Goal: Information Seeking & Learning: Check status

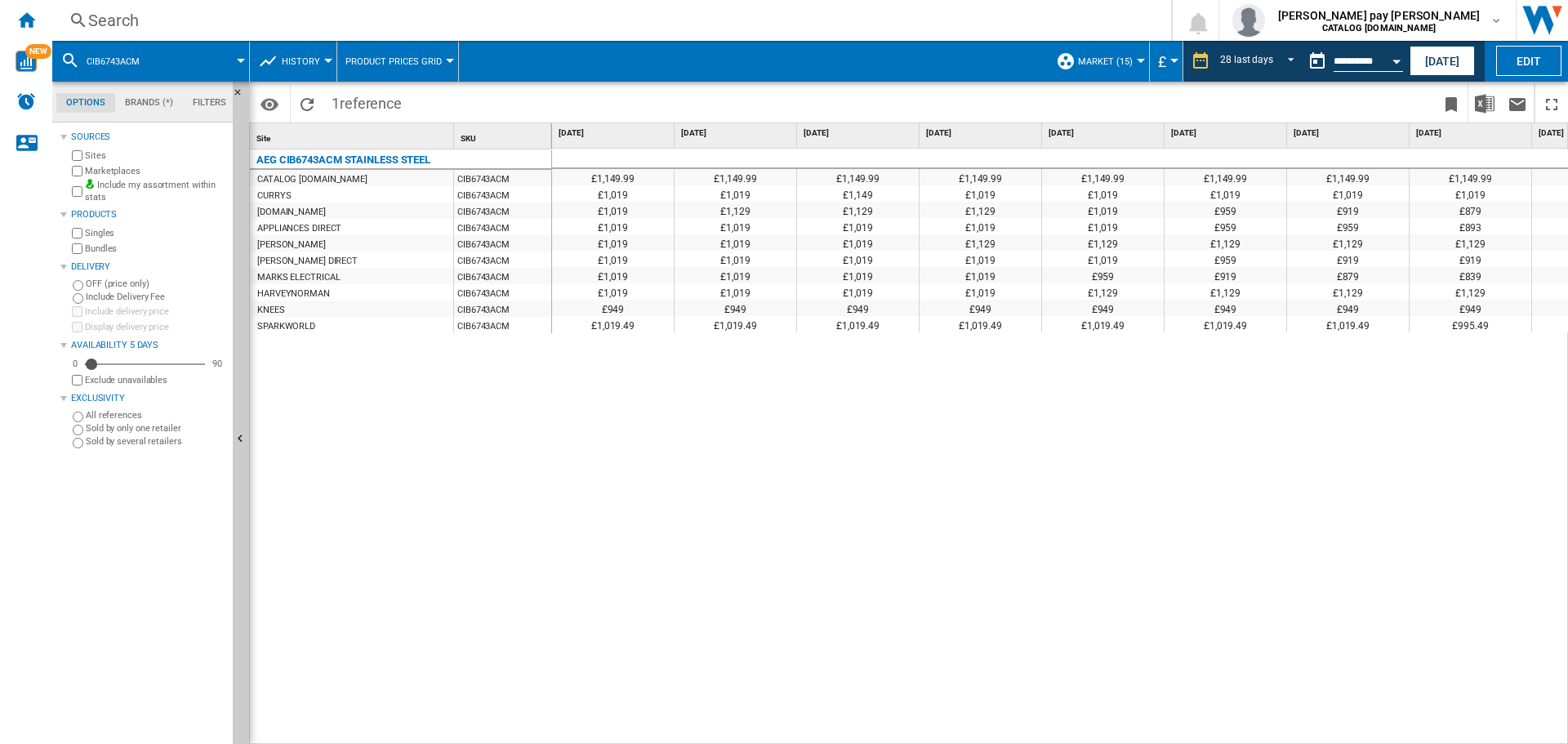
scroll to position [0, 2414]
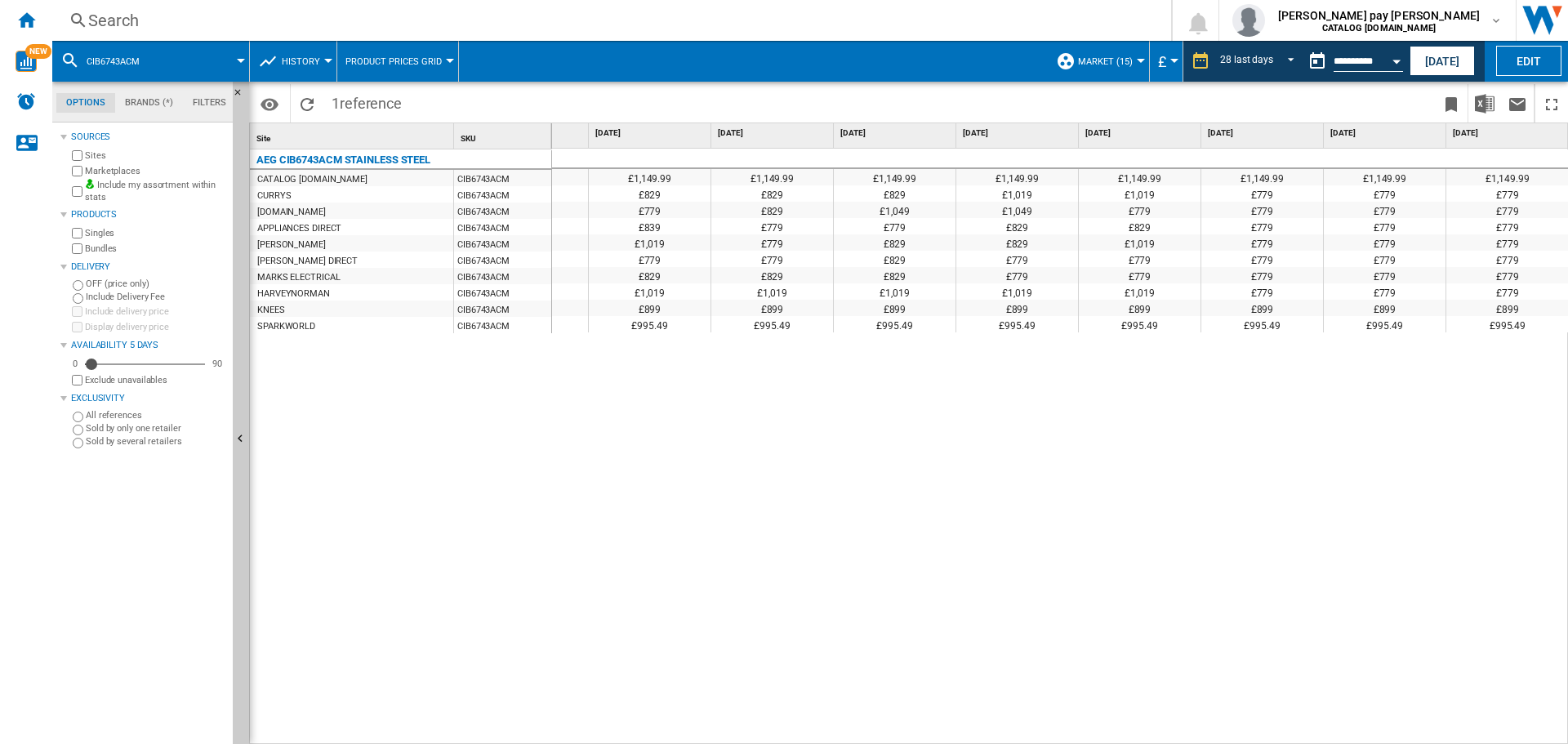
click at [180, 19] on div "Search" at bounding box center [609, 20] width 1040 height 23
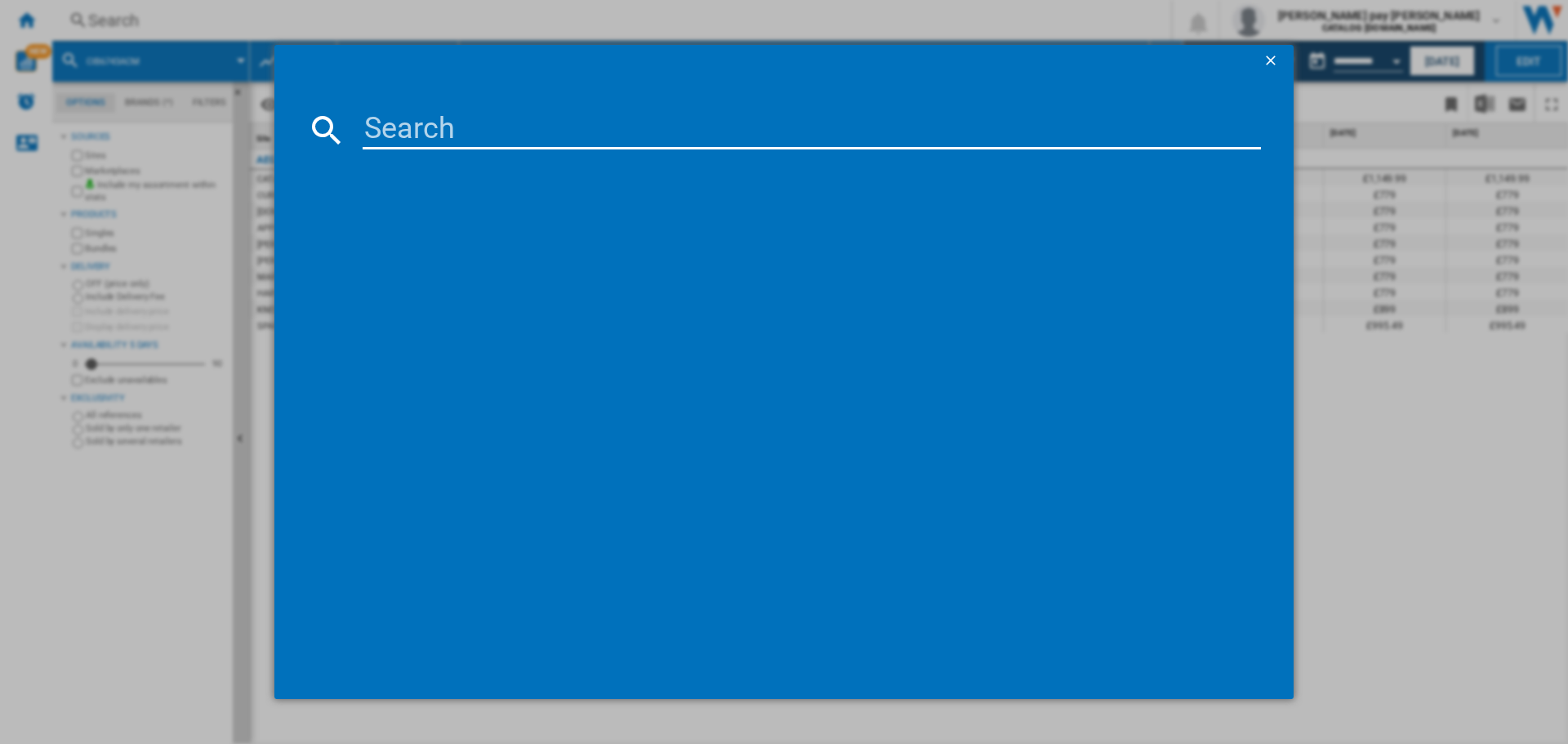
type input "CCX1530ACW"
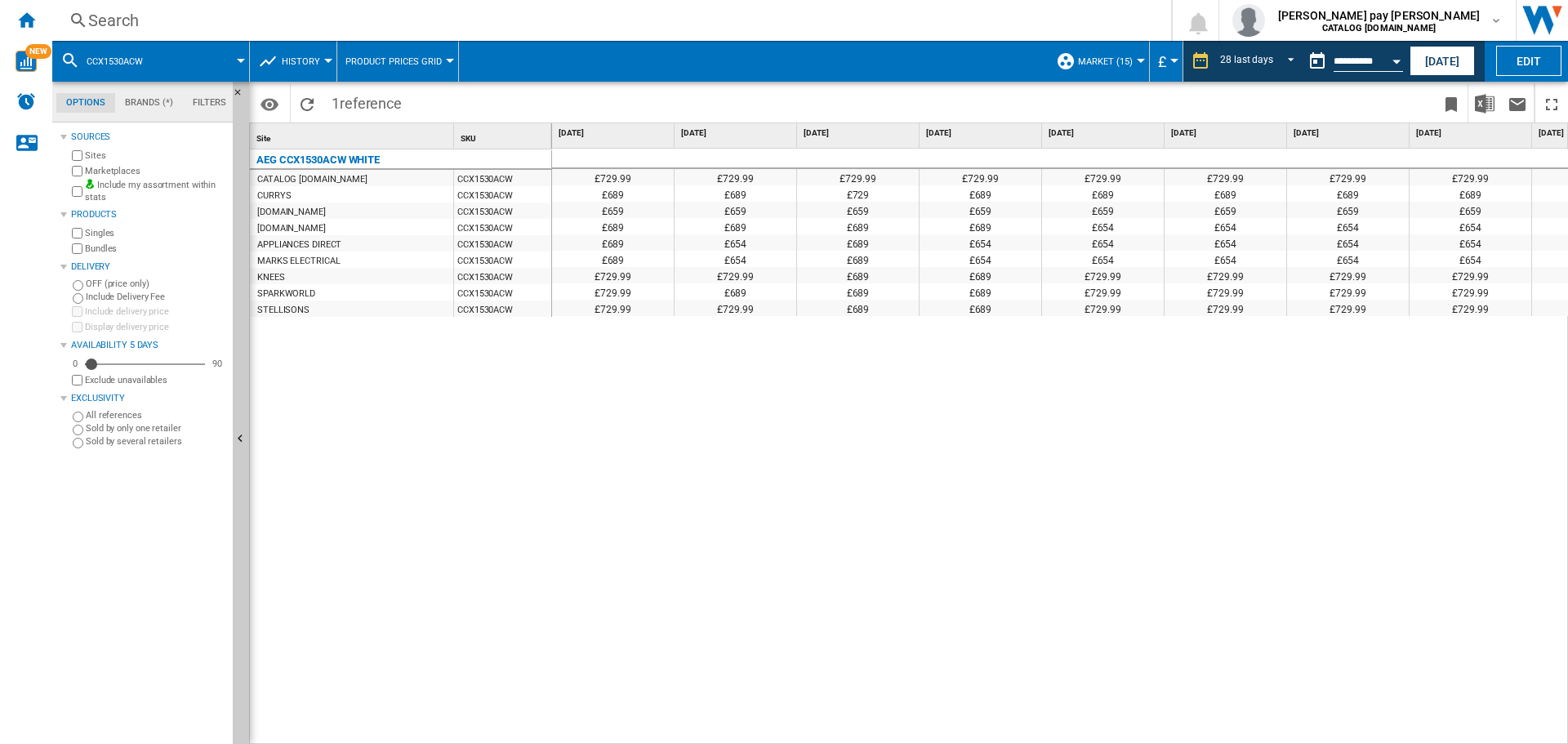
click at [770, 474] on div "£729.99 £729.99 £729.99 £729.99 £729.99 £729.99 £729.99 £729.99 £729.99 £729.99…" at bounding box center [1061, 447] width 1017 height 597
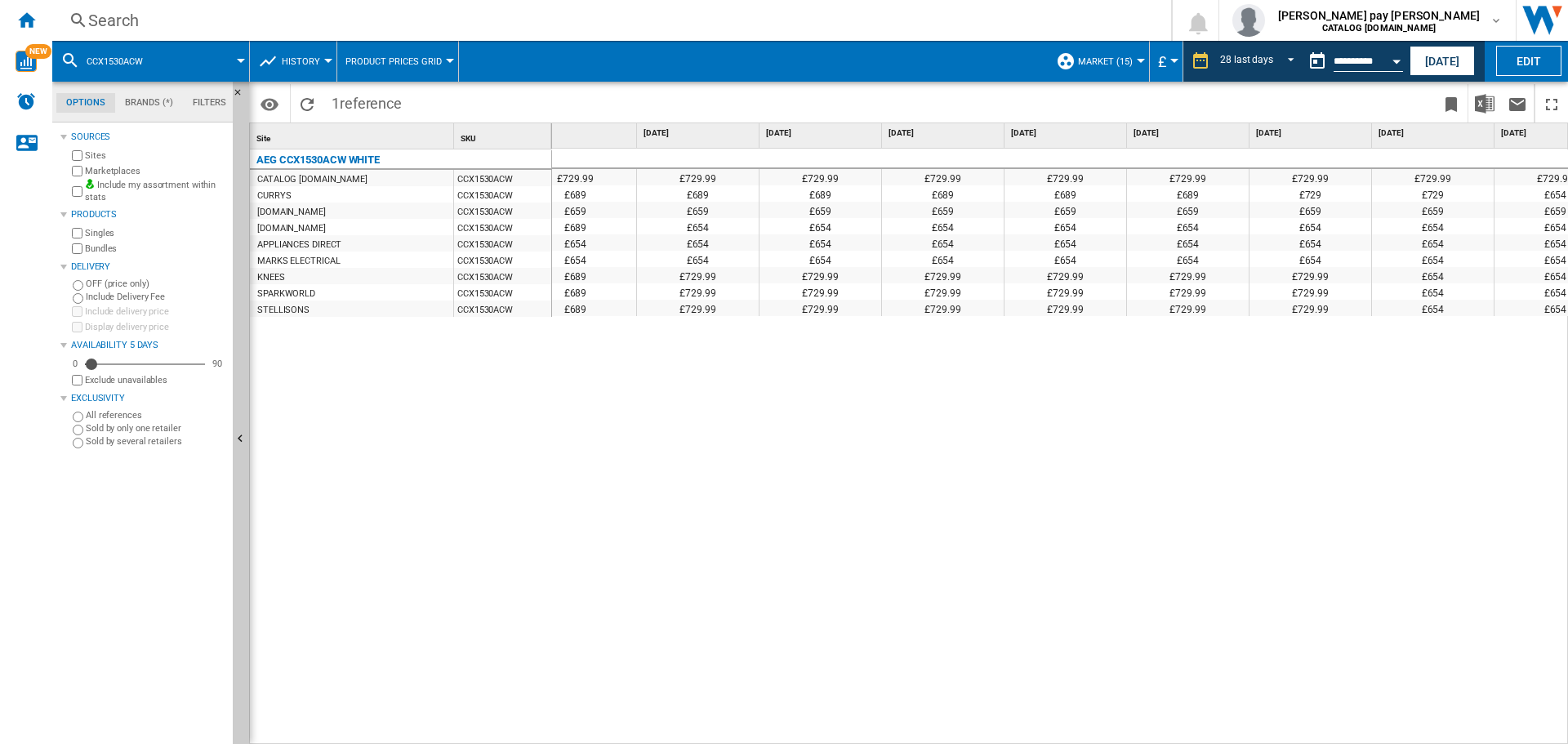
scroll to position [0, 416]
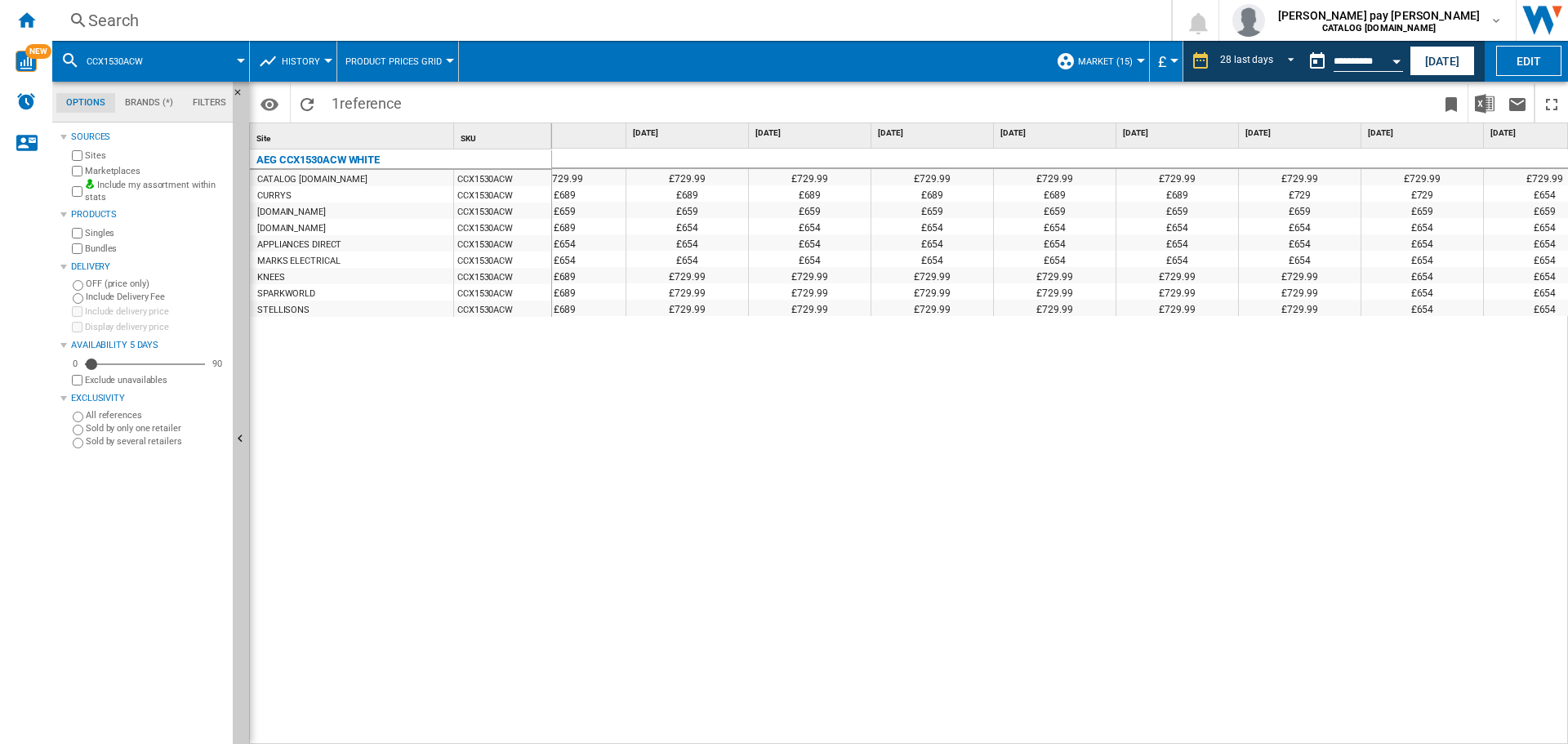
click at [1153, 558] on div "£729.99 £729.99 £729.99 £729.99 £729.99 £729.99 £729.99 £729.99 £729.99 £729.99…" at bounding box center [1061, 447] width 1017 height 597
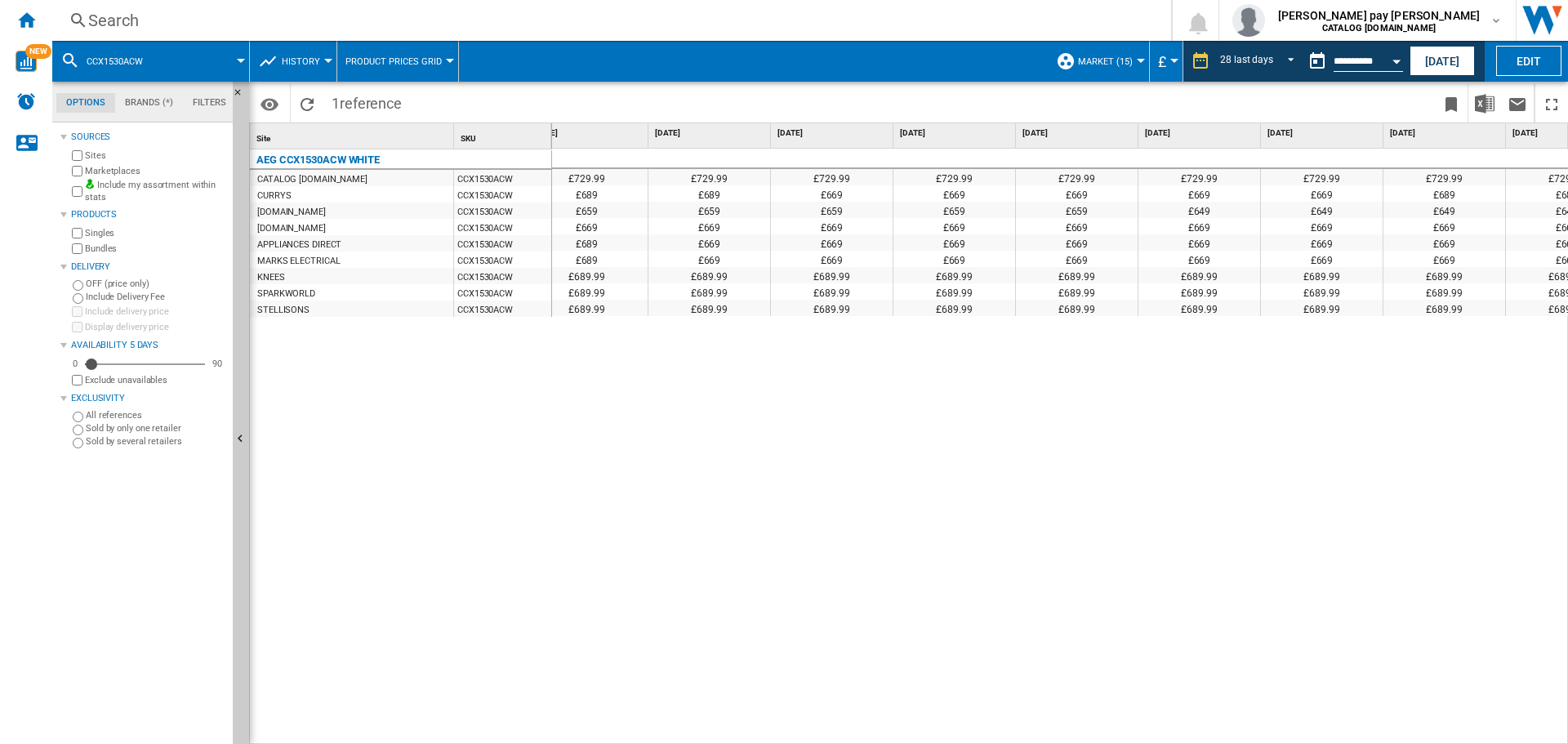
scroll to position [0, 0]
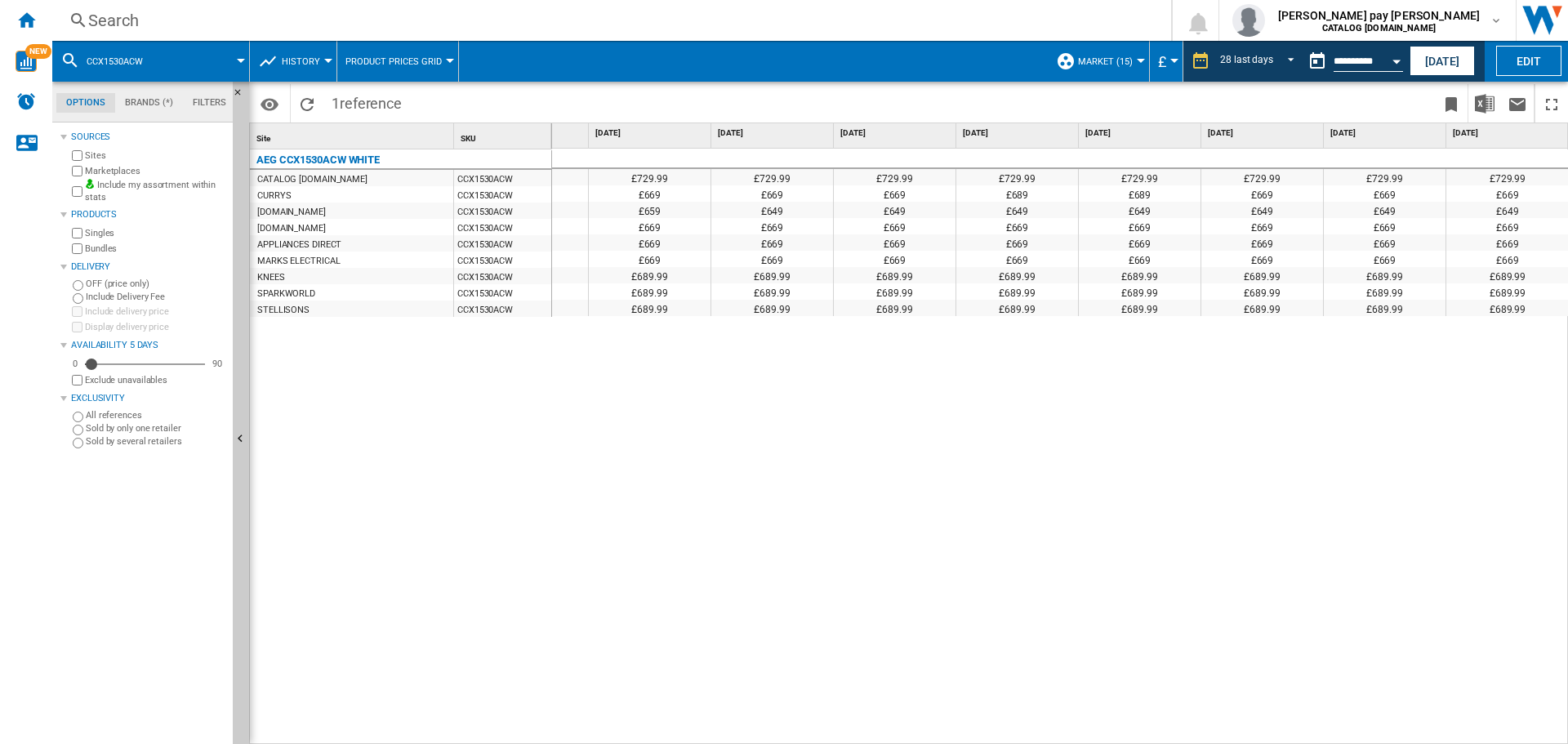
drag, startPoint x: 1182, startPoint y: 517, endPoint x: 1324, endPoint y: 742, distance: 266.1
click at [1182, 517] on div "£729.99 £729.99 £729.99 £729.99 £729.99 £729.99 £729.99 £729.99 £729.99 £729.99…" at bounding box center [1061, 447] width 1017 height 597
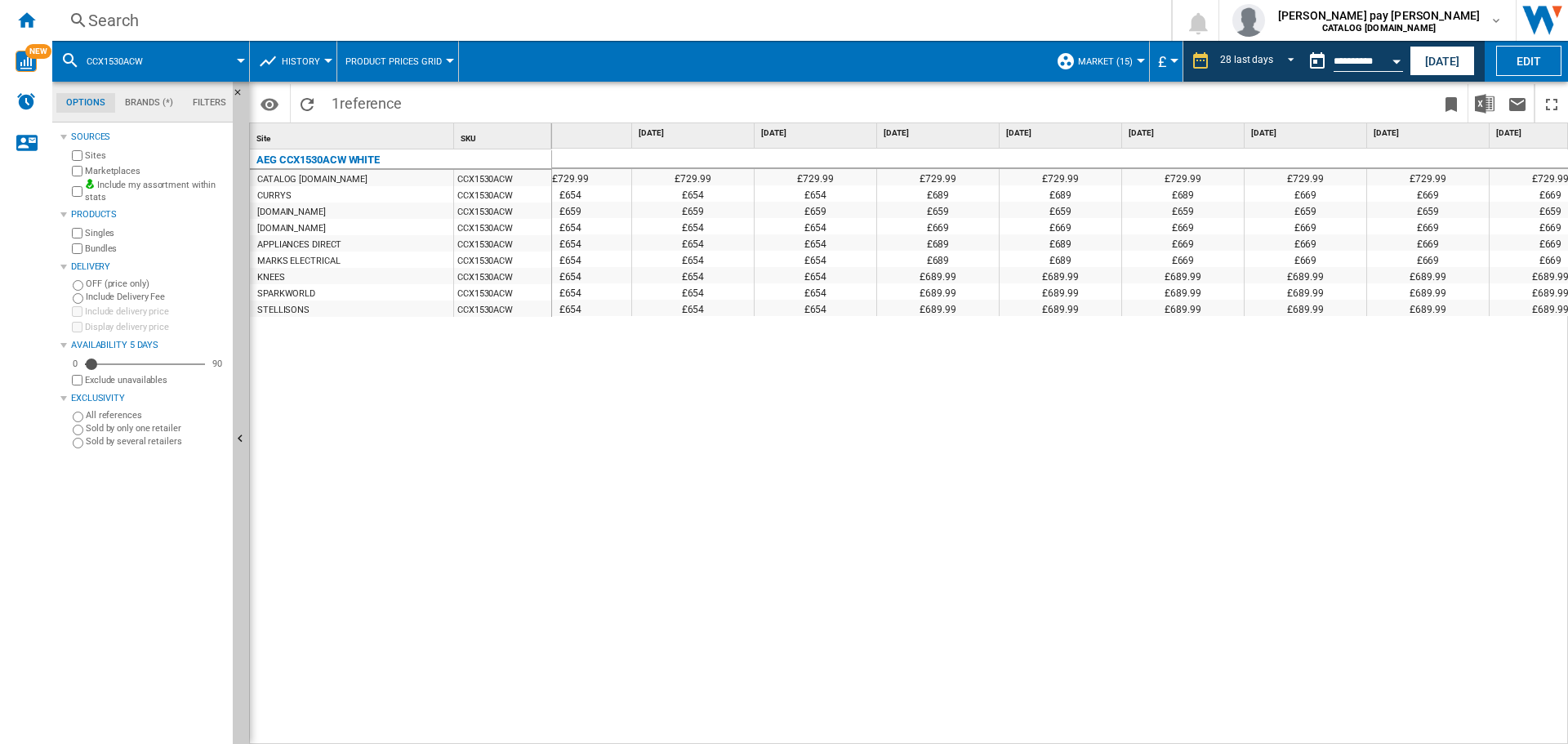
click at [467, 25] on div "Search" at bounding box center [609, 20] width 1040 height 23
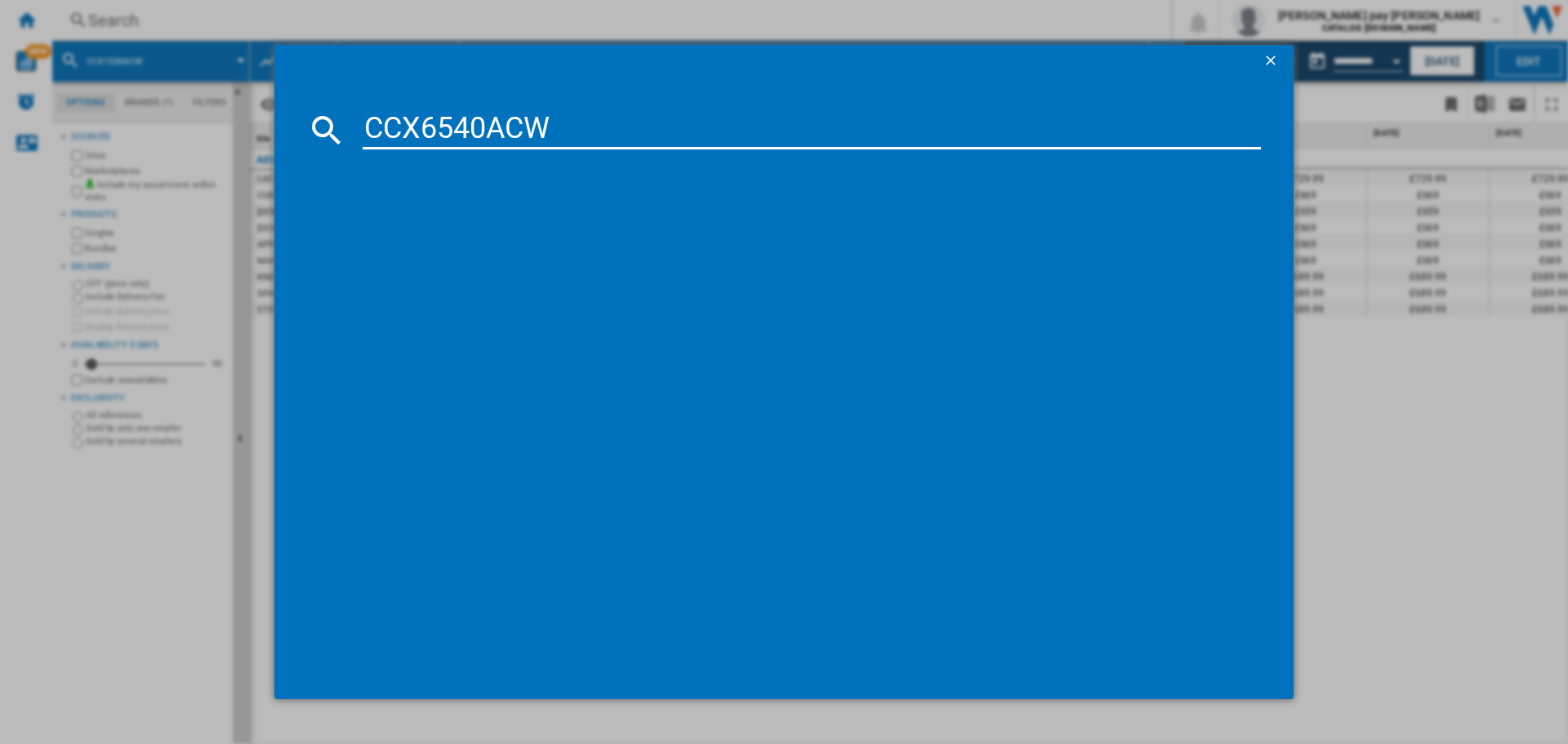
type input "CCX6540ACW"
click at [616, 122] on input "CCX6540ACW" at bounding box center [812, 130] width 899 height 40
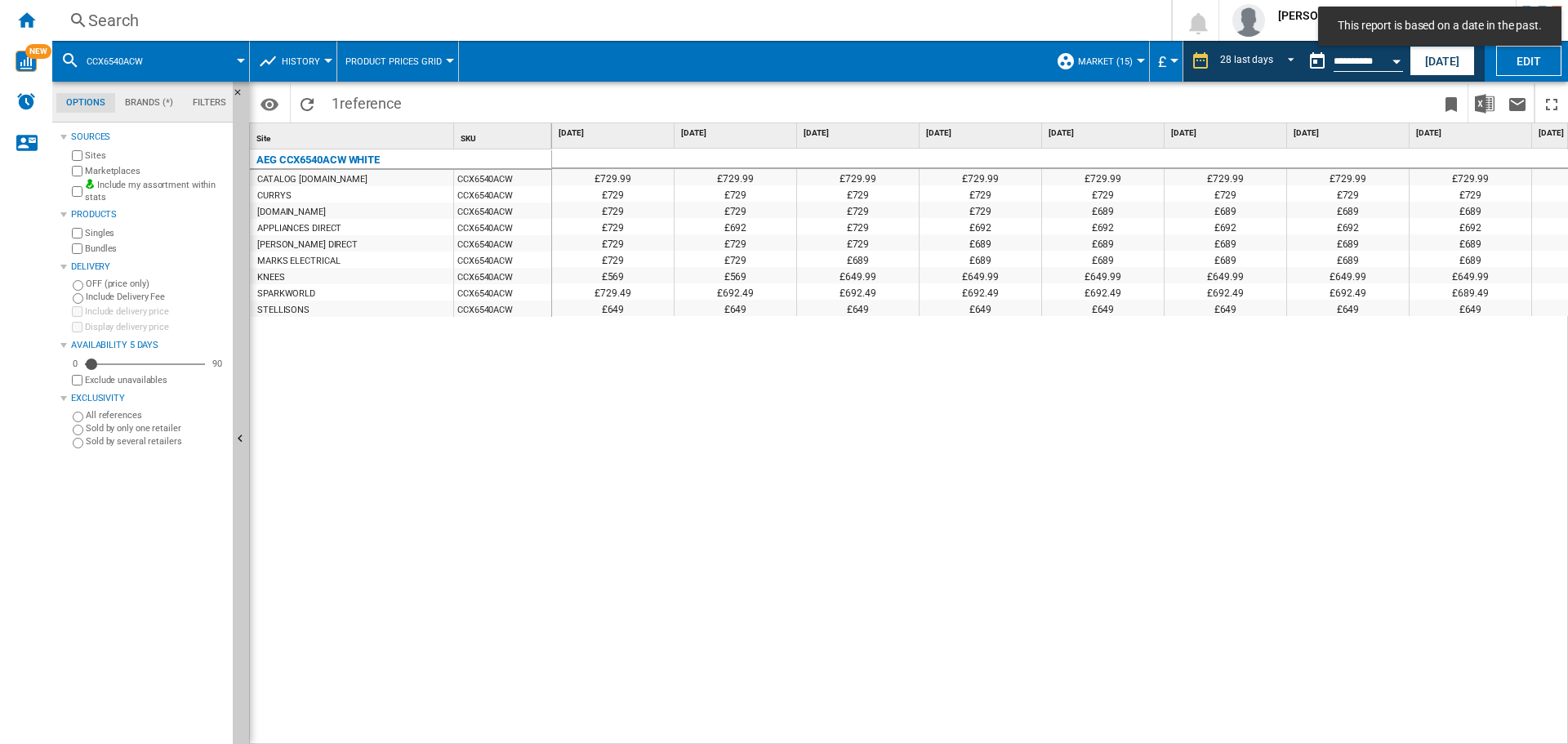
click at [872, 440] on div "£729.99 £729.99 £729.99 £729.99 £729.99 £729.99 £729.99 £729.99 £729.99 £729.99…" at bounding box center [1061, 447] width 1017 height 597
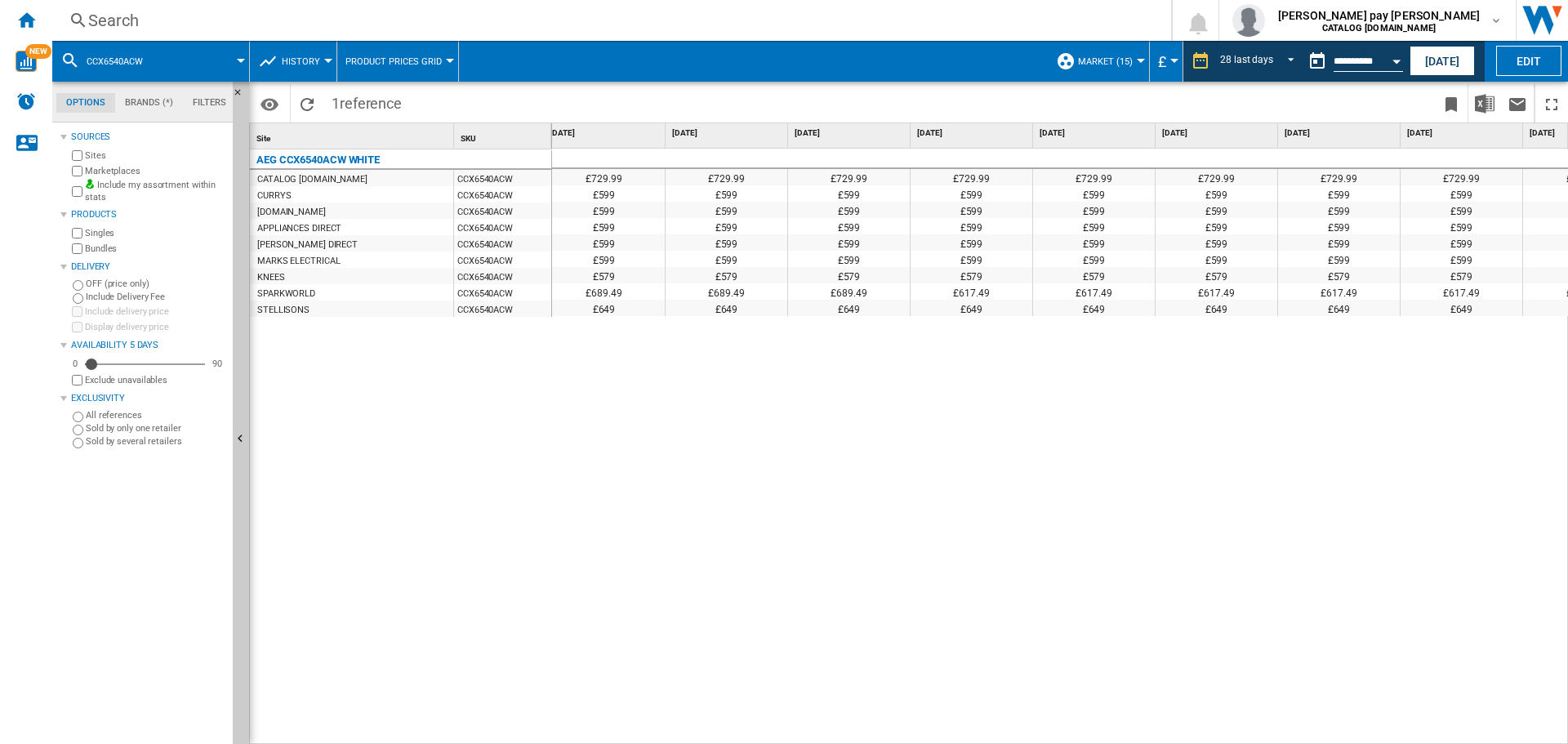
scroll to position [0, 2248]
click at [236, 13] on div "Search" at bounding box center [609, 20] width 1040 height 23
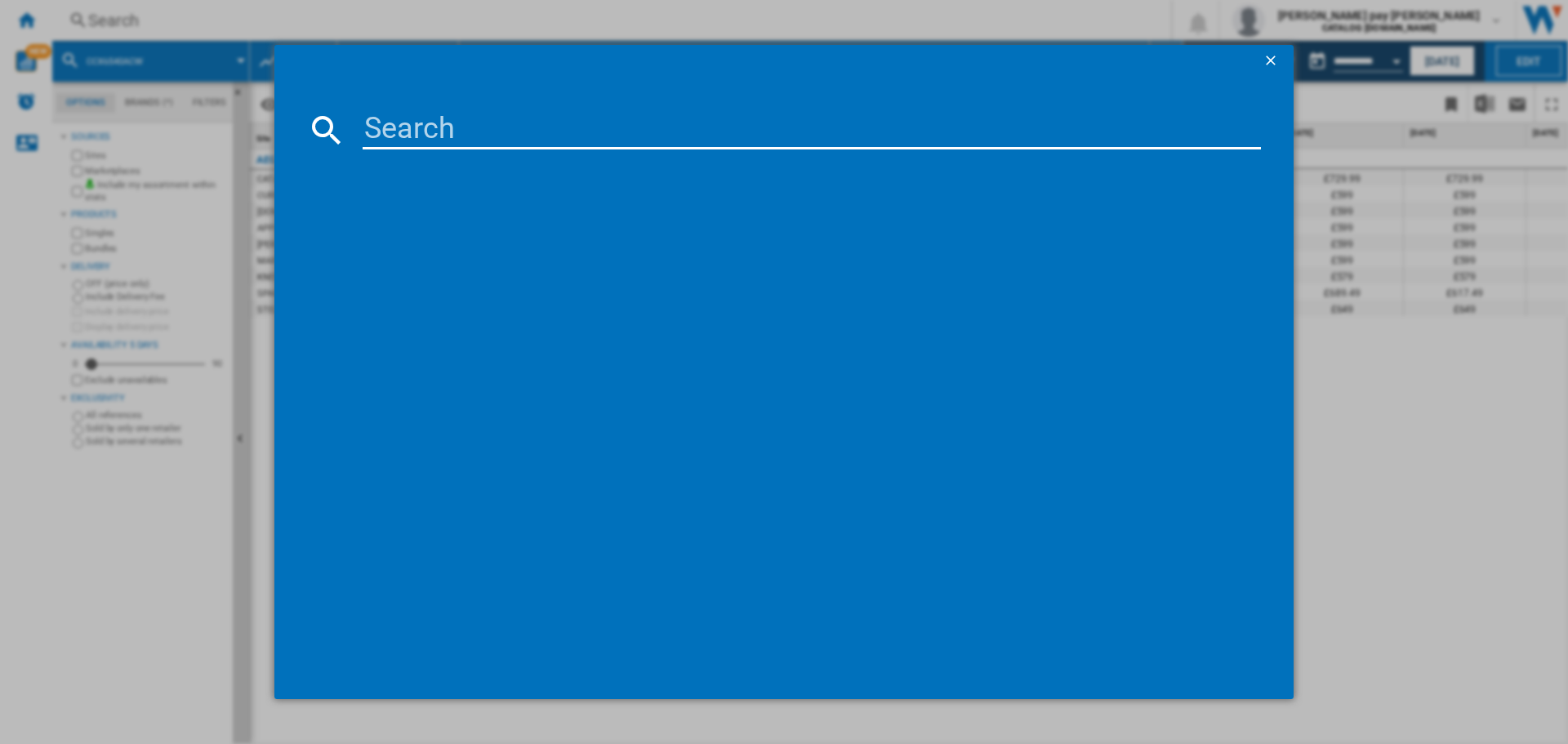
click at [397, 136] on input at bounding box center [812, 130] width 899 height 40
type input "CCX6501ACB"
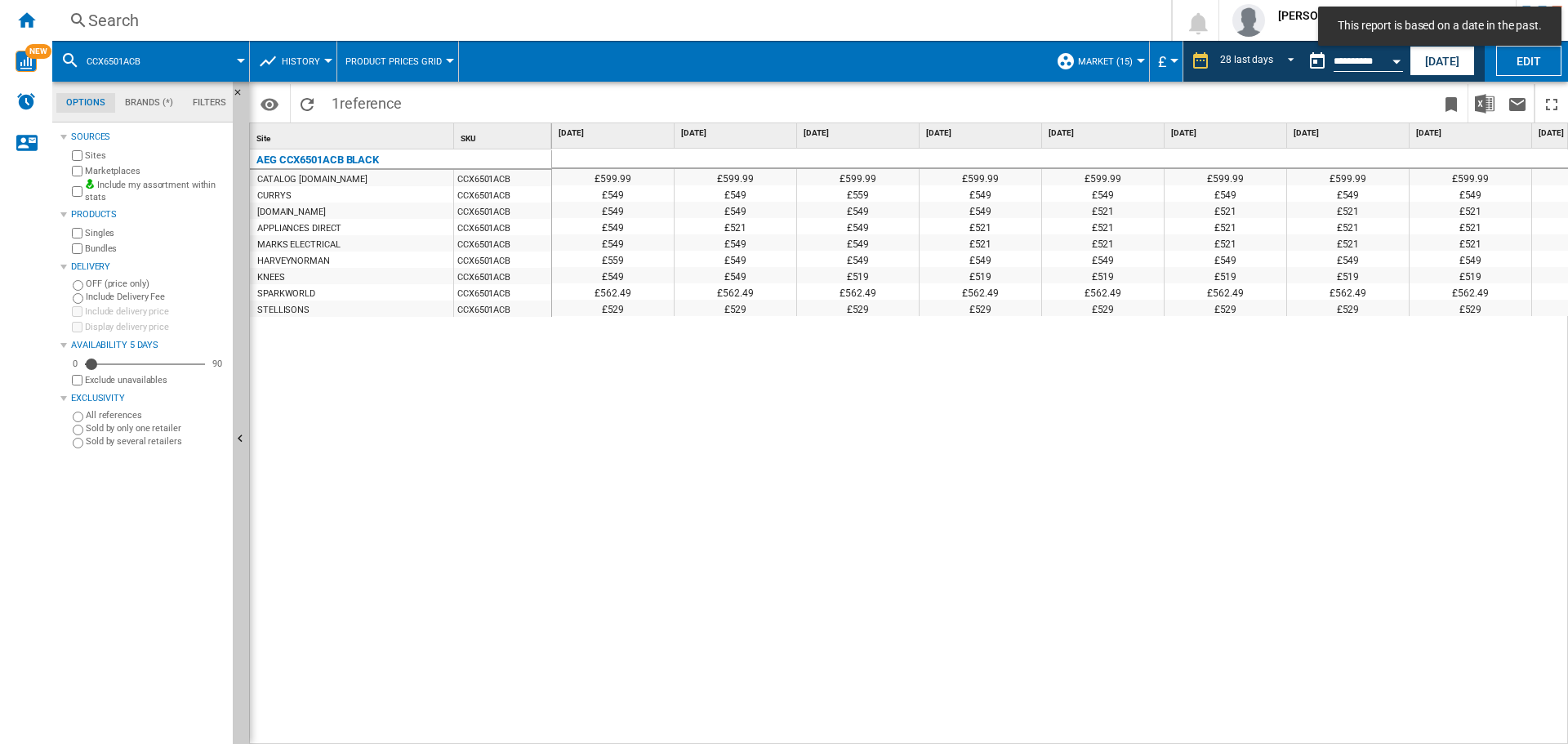
click at [863, 338] on div "£599.99 £599.99 £599.99 £599.99 £599.99 £599.99 £599.99 £599.99 £599.99 £599.99…" at bounding box center [1061, 447] width 1017 height 597
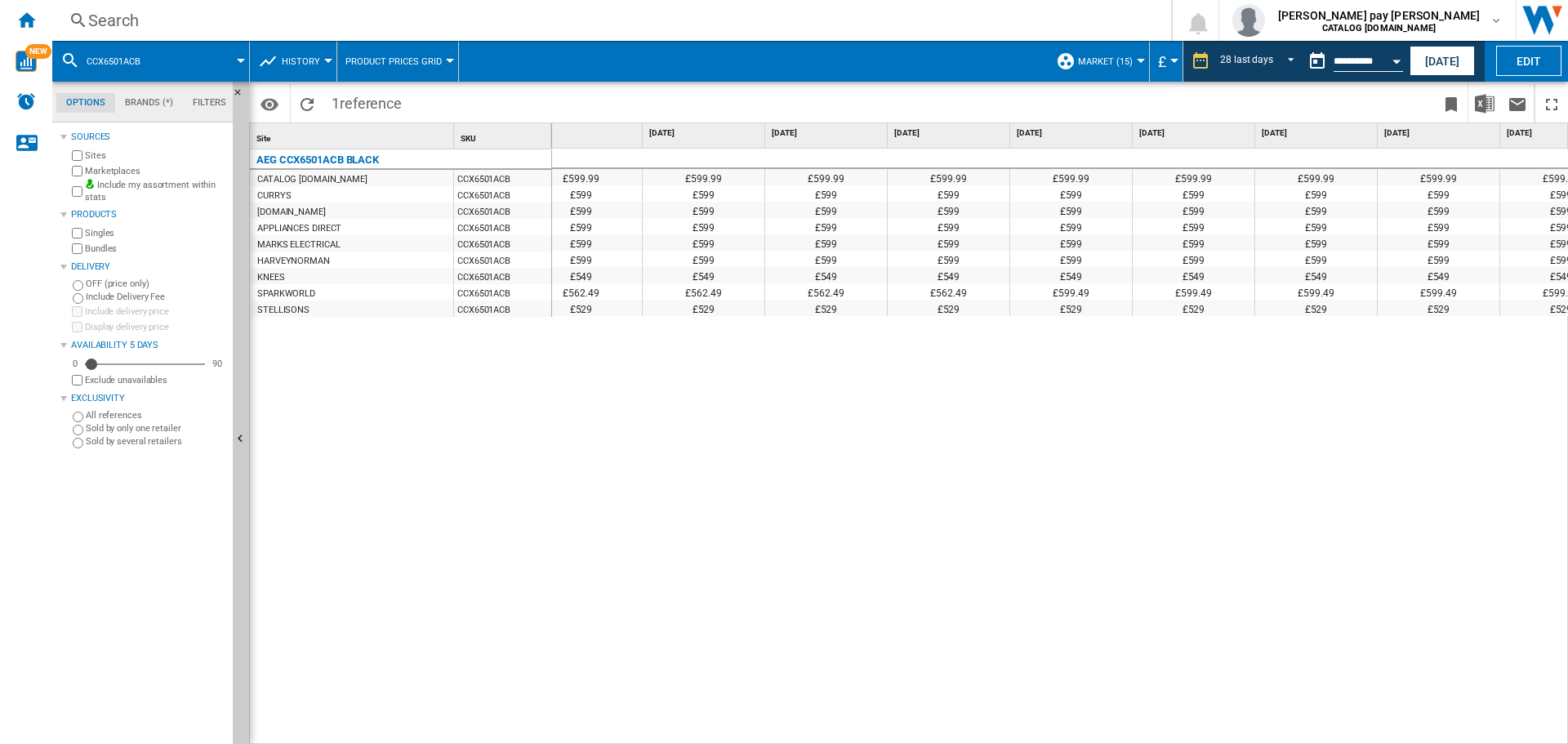
scroll to position [0, 2185]
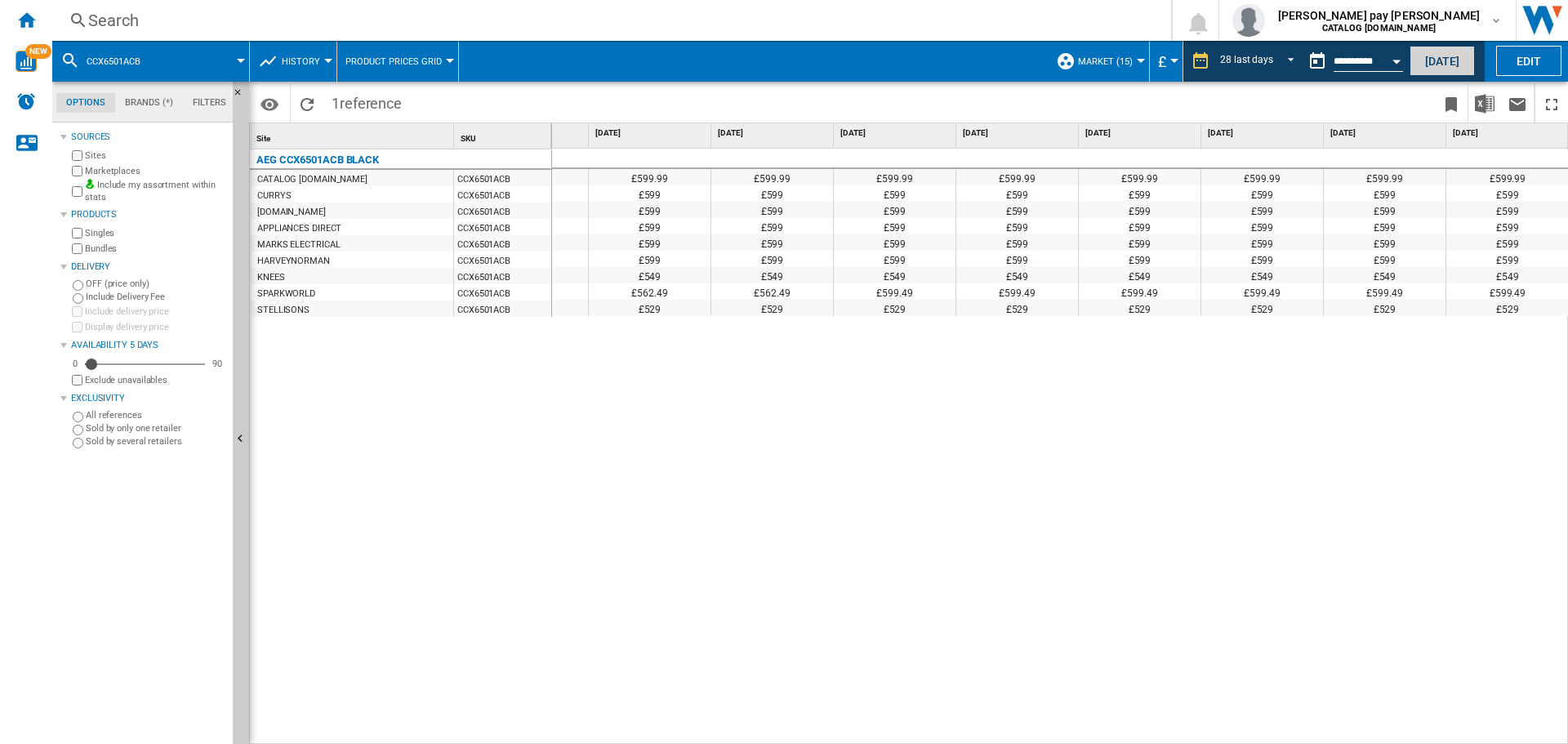
click at [1440, 60] on button "[DATE]" at bounding box center [1442, 61] width 65 height 30
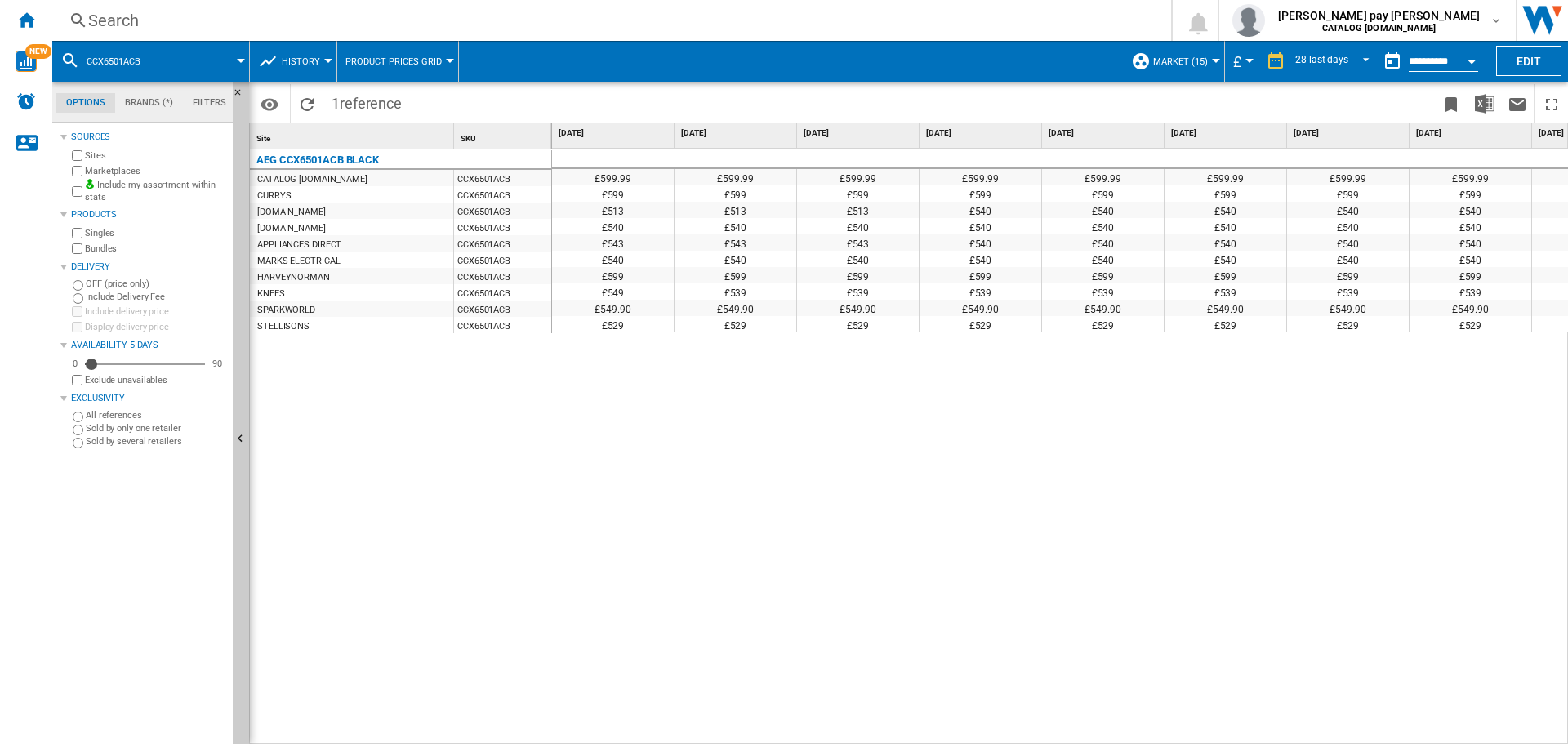
click at [1160, 554] on div "£599.99 £599.99 £599.99 £599.99 £599.99 £599.99 £599.99 £599.99 £599.99 £599.99…" at bounding box center [1061, 447] width 1017 height 597
click at [244, 14] on div "Search" at bounding box center [609, 20] width 1040 height 23
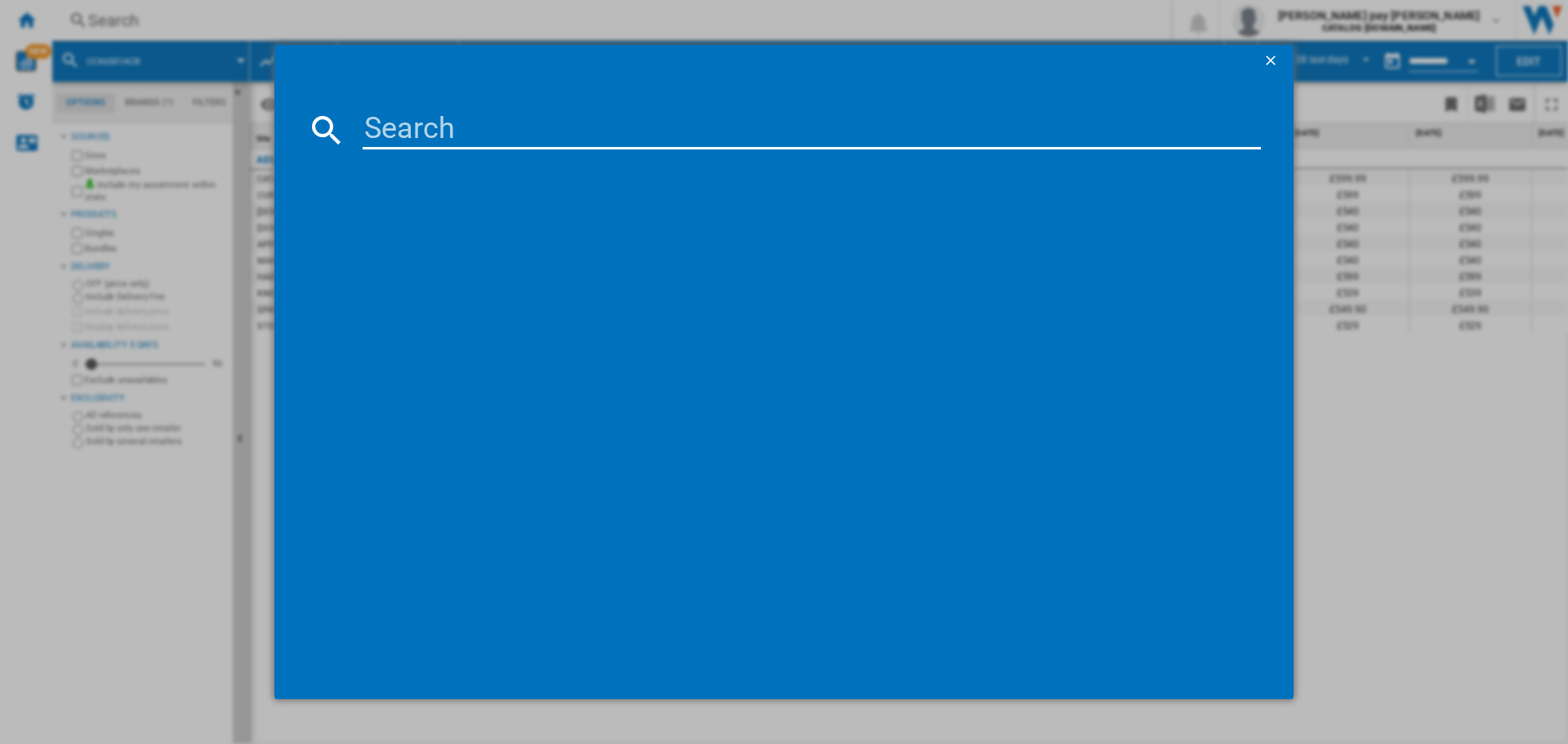
click at [397, 140] on input at bounding box center [812, 130] width 899 height 40
type input "CKX6540ACB"
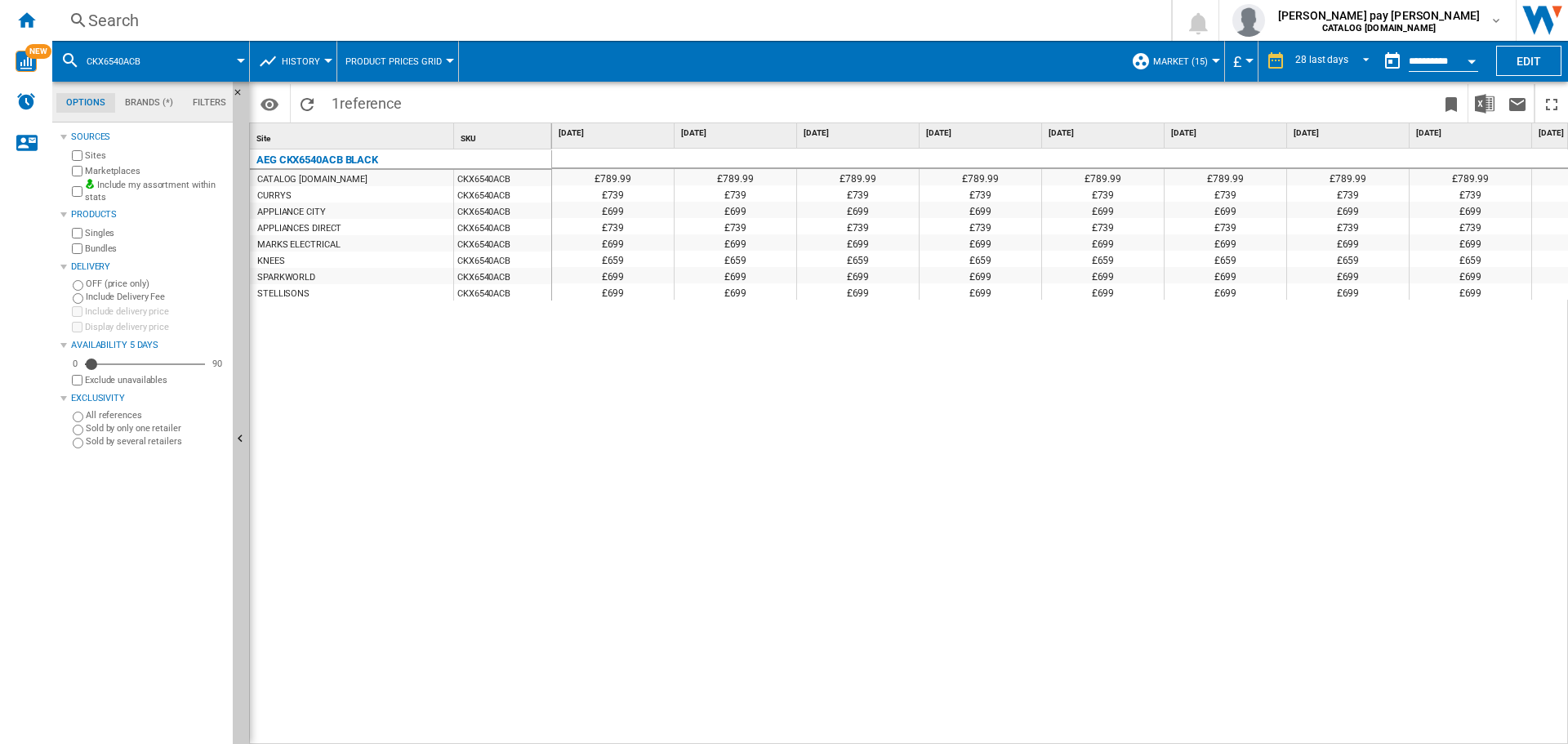
click at [1388, 551] on div "£789.99 £789.99 £789.99 £789.99 £789.99 £789.99 £789.99 £789.99 £789.99 £789.99…" at bounding box center [1061, 447] width 1017 height 597
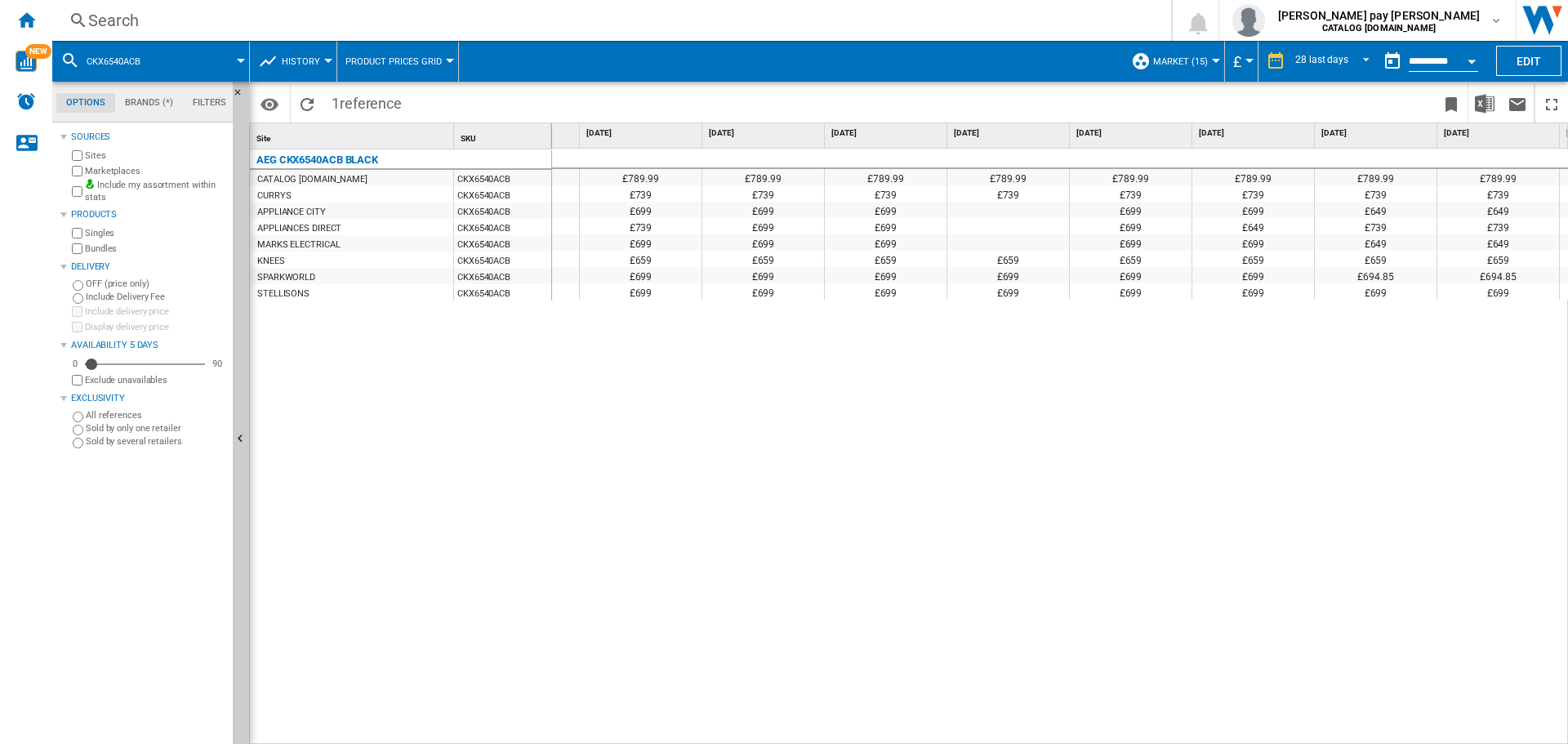
scroll to position [0, 1525]
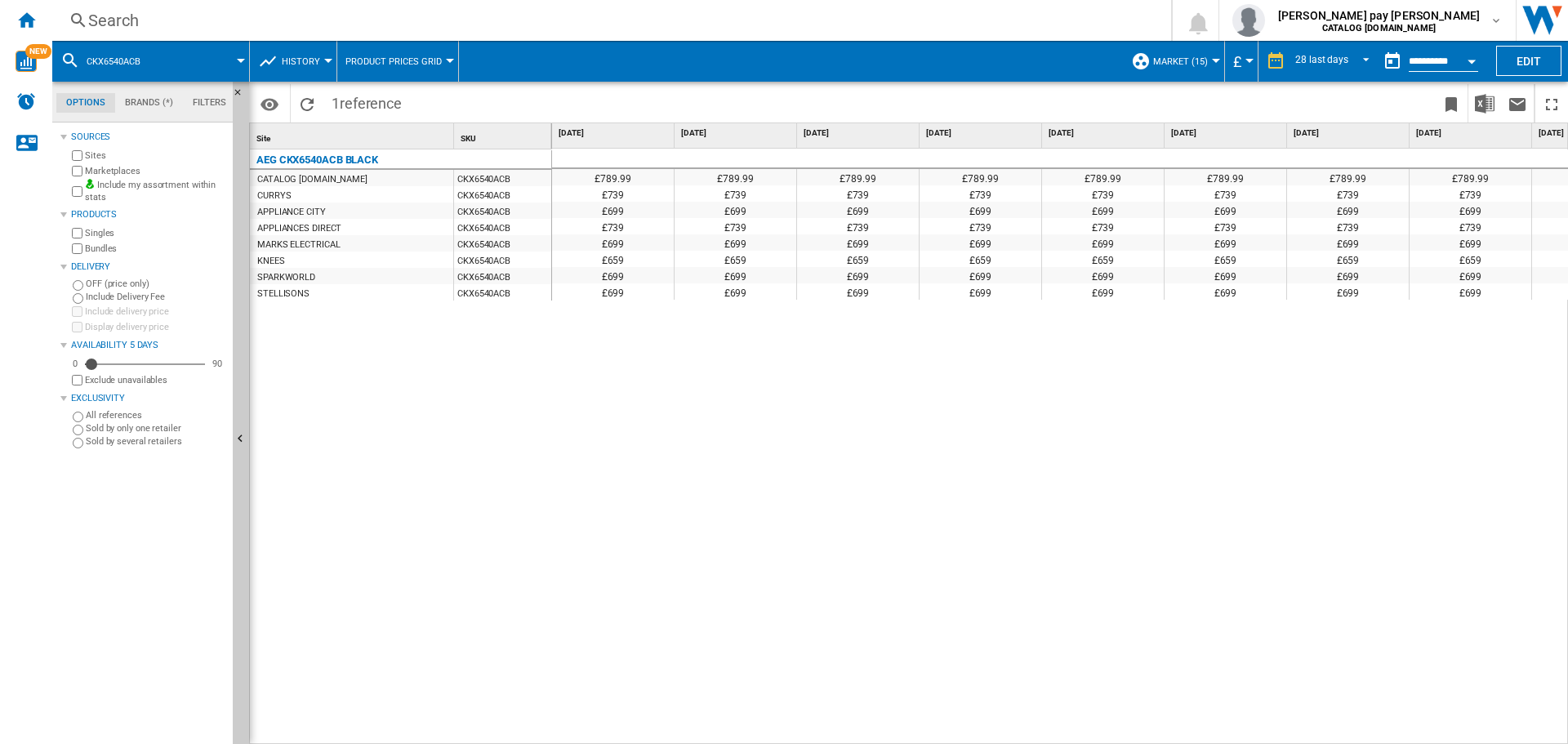
click at [431, 17] on div "Search" at bounding box center [609, 20] width 1040 height 23
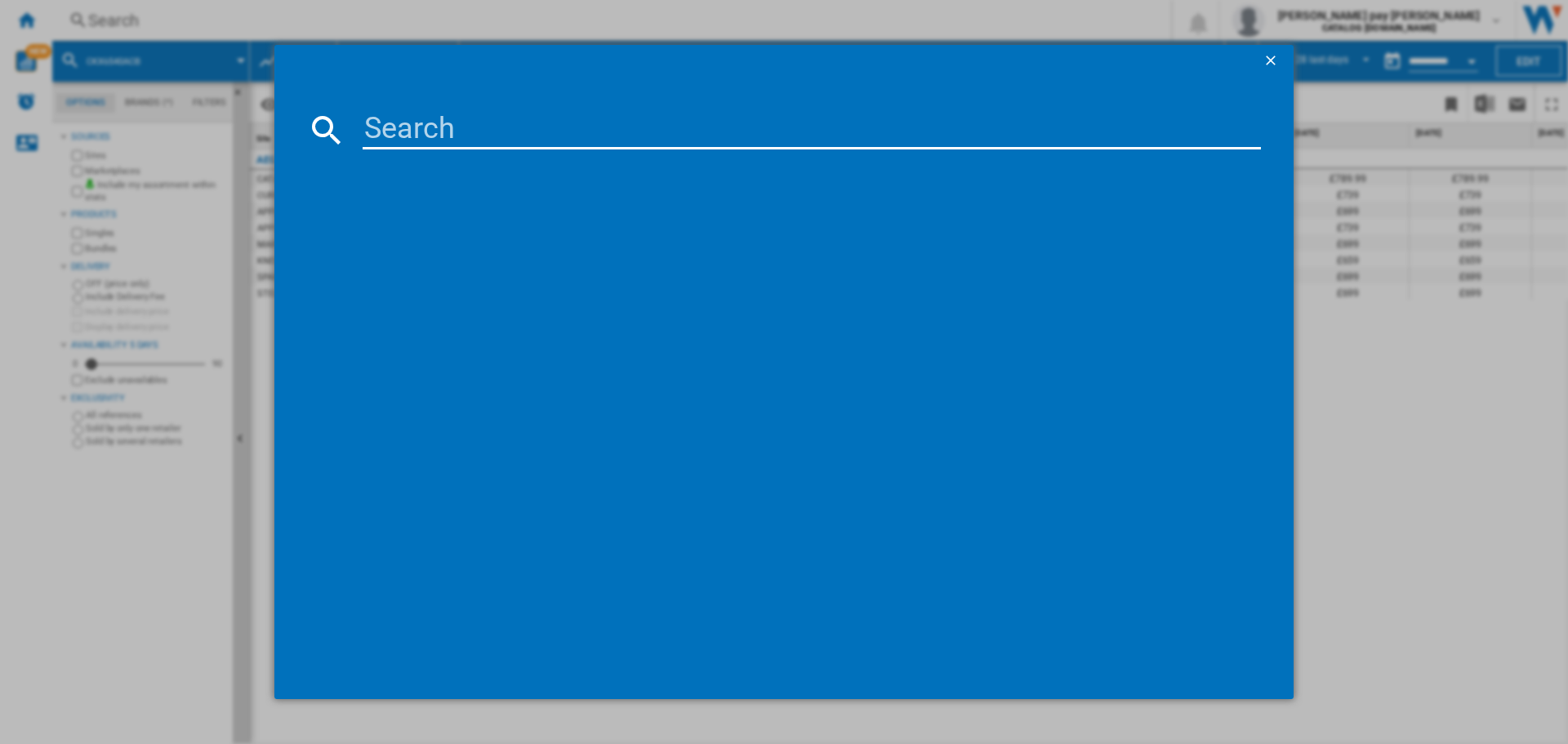
click at [513, 136] on input at bounding box center [812, 130] width 899 height 40
type input "CCX6740ACW"
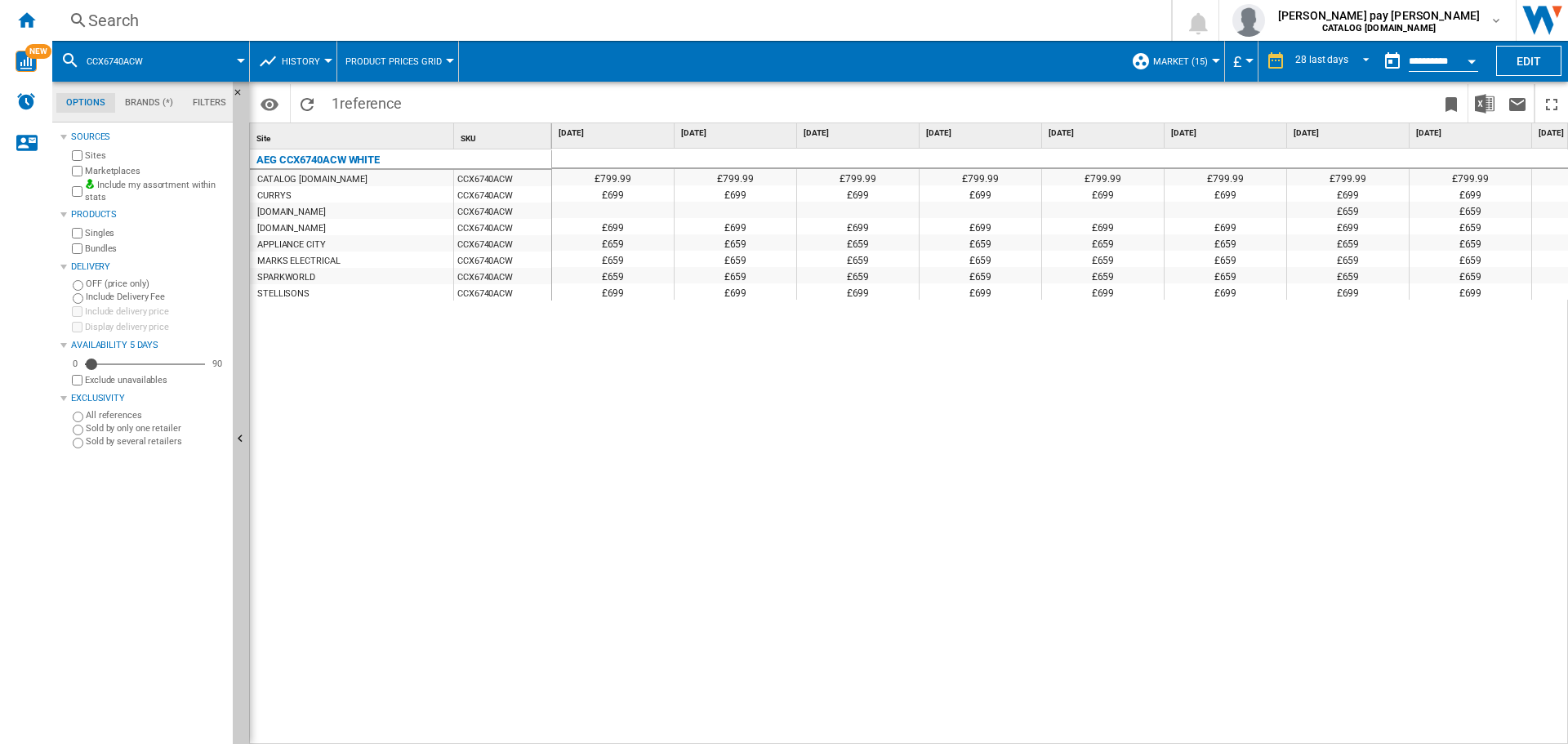
click at [937, 535] on div "£799.99 £799.99 £799.99 £799.99 £799.99 £799.99 £799.99 £799.99 £799.99 £799.99…" at bounding box center [1061, 447] width 1017 height 597
click at [916, 639] on div "£799.99 £799.99 £799.99 £799.99 £799.99 £799.99 £799.99 £799.99 £799.99 £799.99…" at bounding box center [1061, 447] width 1017 height 597
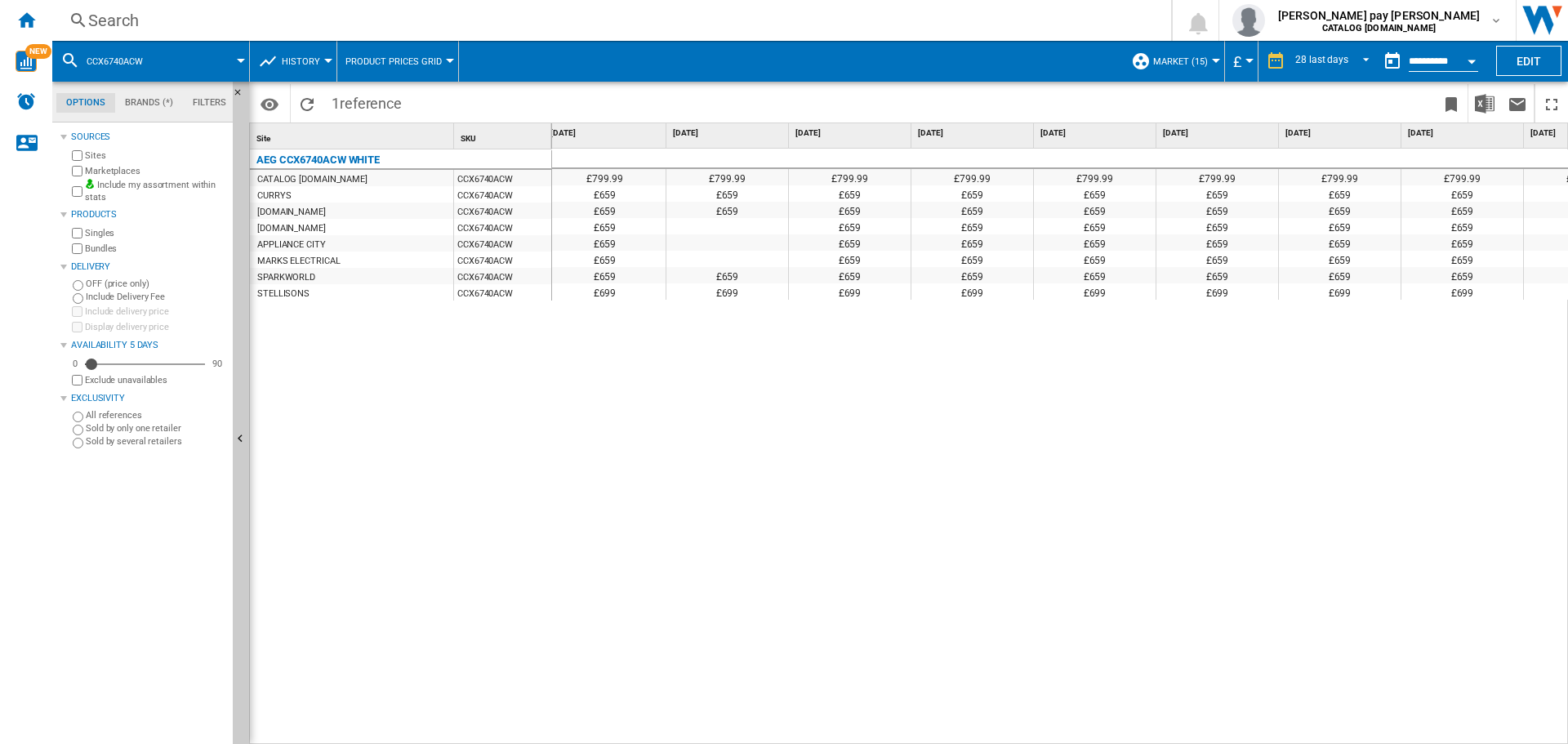
scroll to position [0, 1783]
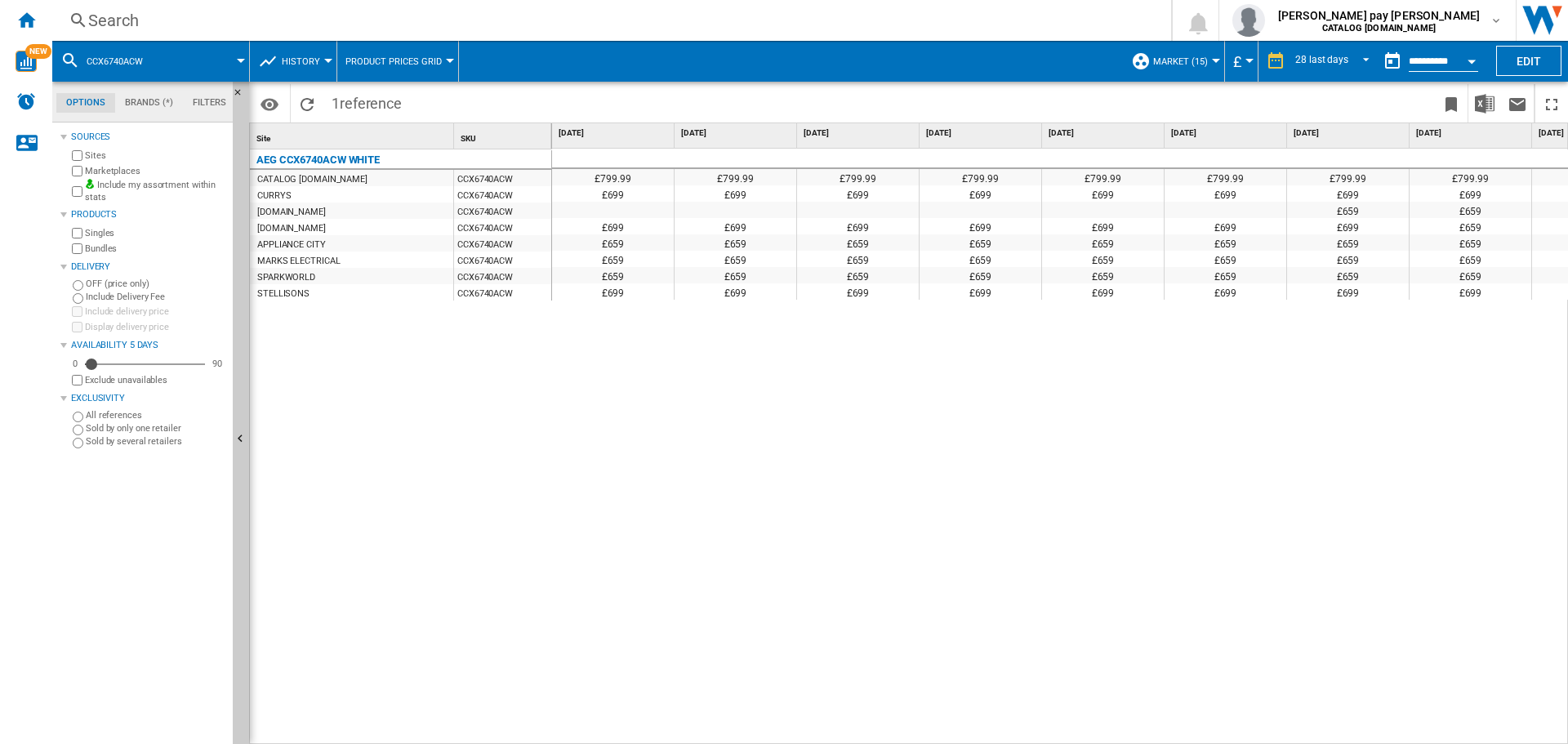
drag, startPoint x: 633, startPoint y: 503, endPoint x: 659, endPoint y: 502, distance: 26.0
click at [633, 503] on div "£799.99 £799.99 £799.99 £799.99 £799.99 £799.99 £799.99 £799.99 £799.99 £799.99…" at bounding box center [1061, 447] width 1017 height 597
click at [312, 20] on div "Search" at bounding box center [609, 20] width 1040 height 23
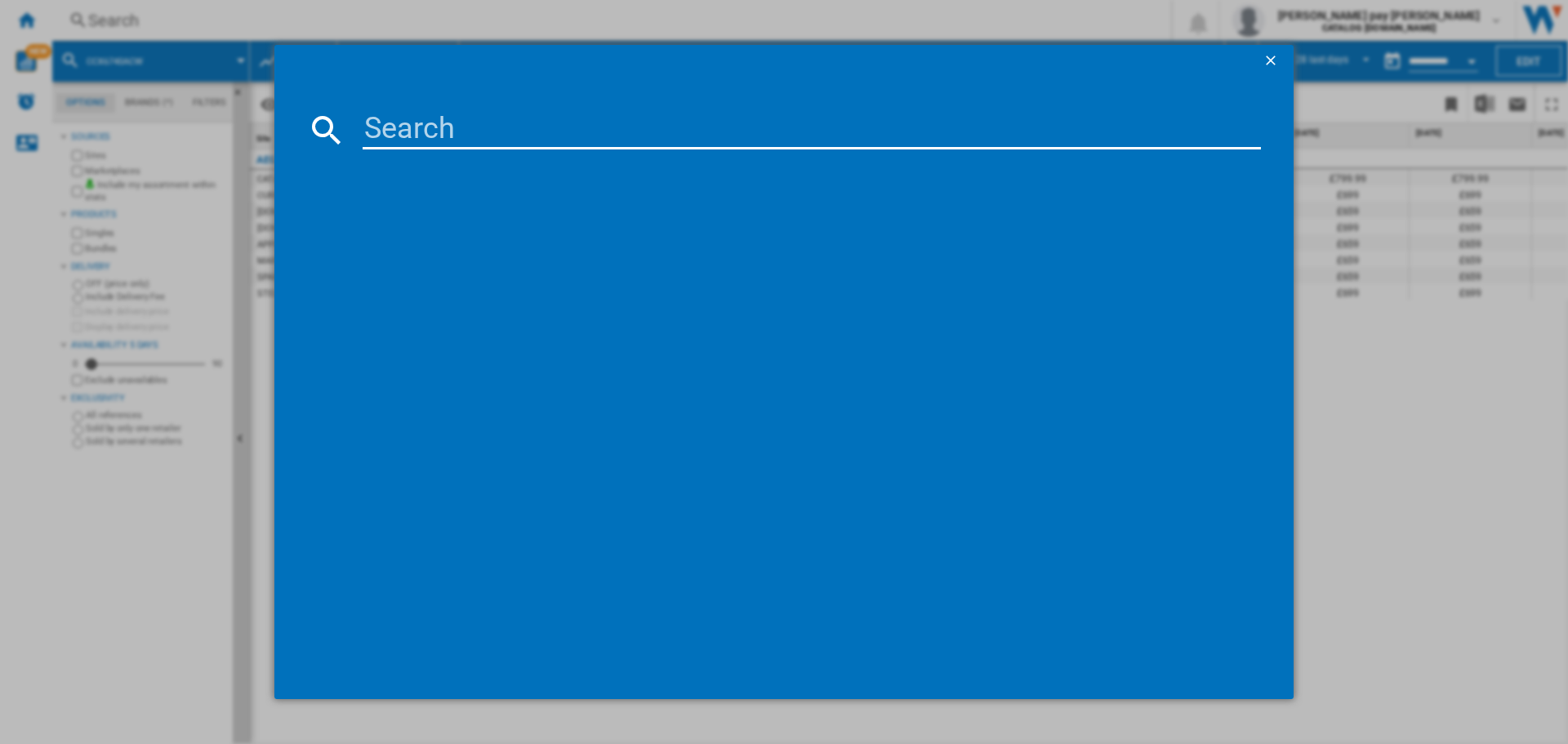
click at [415, 122] on input at bounding box center [812, 130] width 899 height 40
type input "CCB6741ACB"
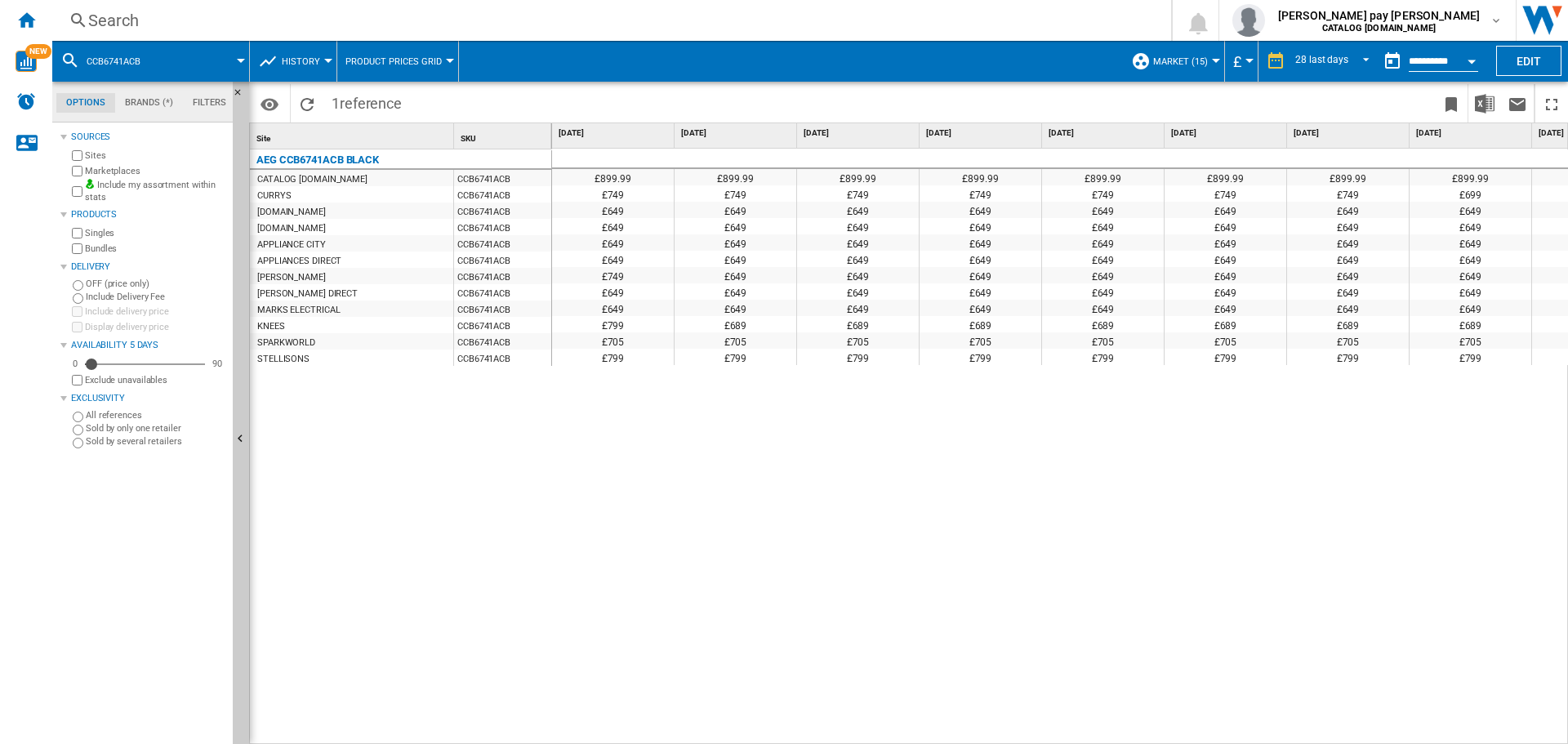
click at [1006, 494] on div "£899.99 £899.99 £899.99 £899.99 £899.99 £899.99 £899.99 £899.99 £899.99 £899.99…" at bounding box center [1061, 447] width 1017 height 597
click at [1010, 506] on div "£899.99 £899.99 £899.99 £899.99 £899.99 £899.99 £899.99 £899.99 £899.99 £899.99…" at bounding box center [1061, 447] width 1017 height 597
click at [977, 488] on div "£899.99 £899.99 £899.99 £899.99 £899.99 £899.99 £899.99 £899.99 £899.99 £899.99…" at bounding box center [1061, 447] width 1017 height 597
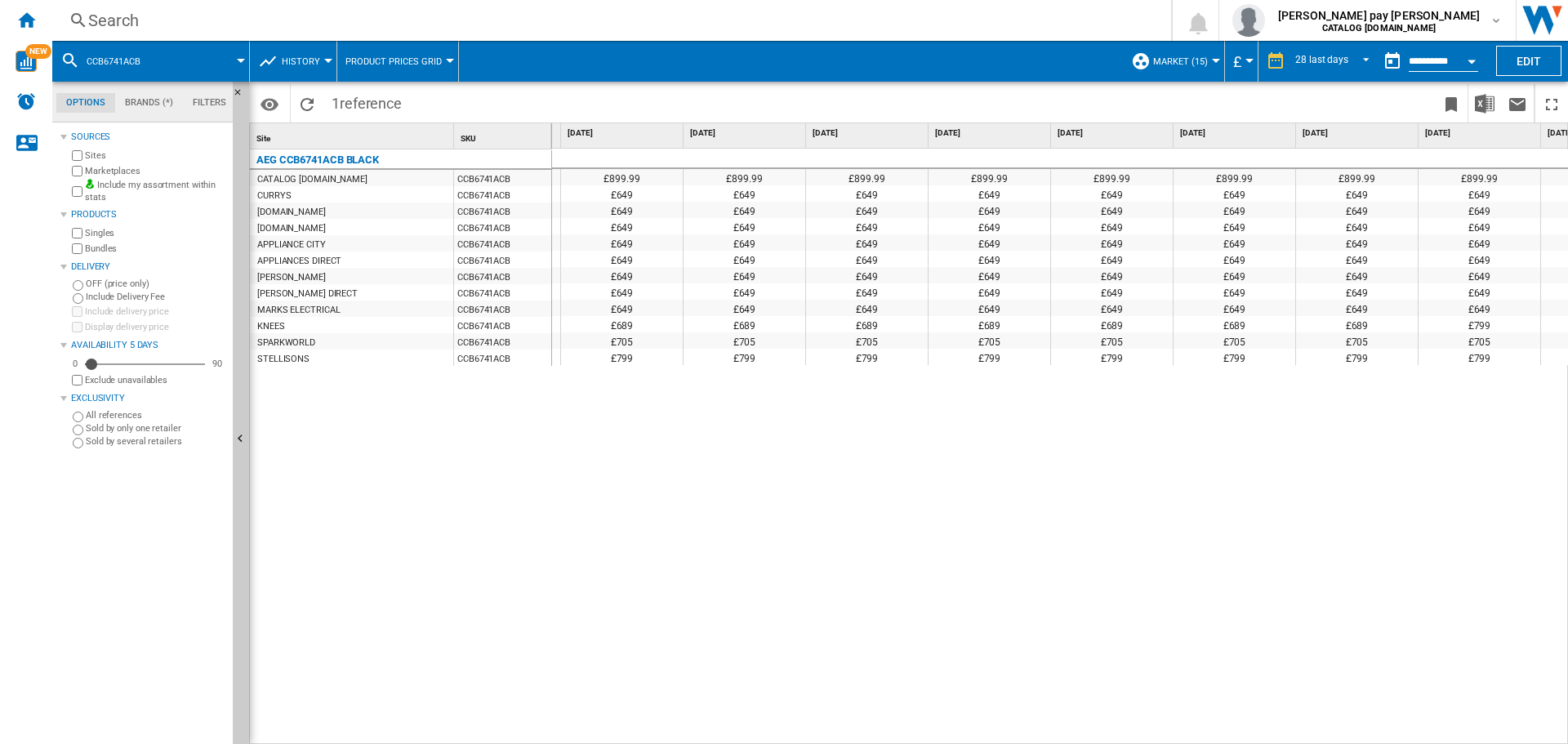
scroll to position [0, 2036]
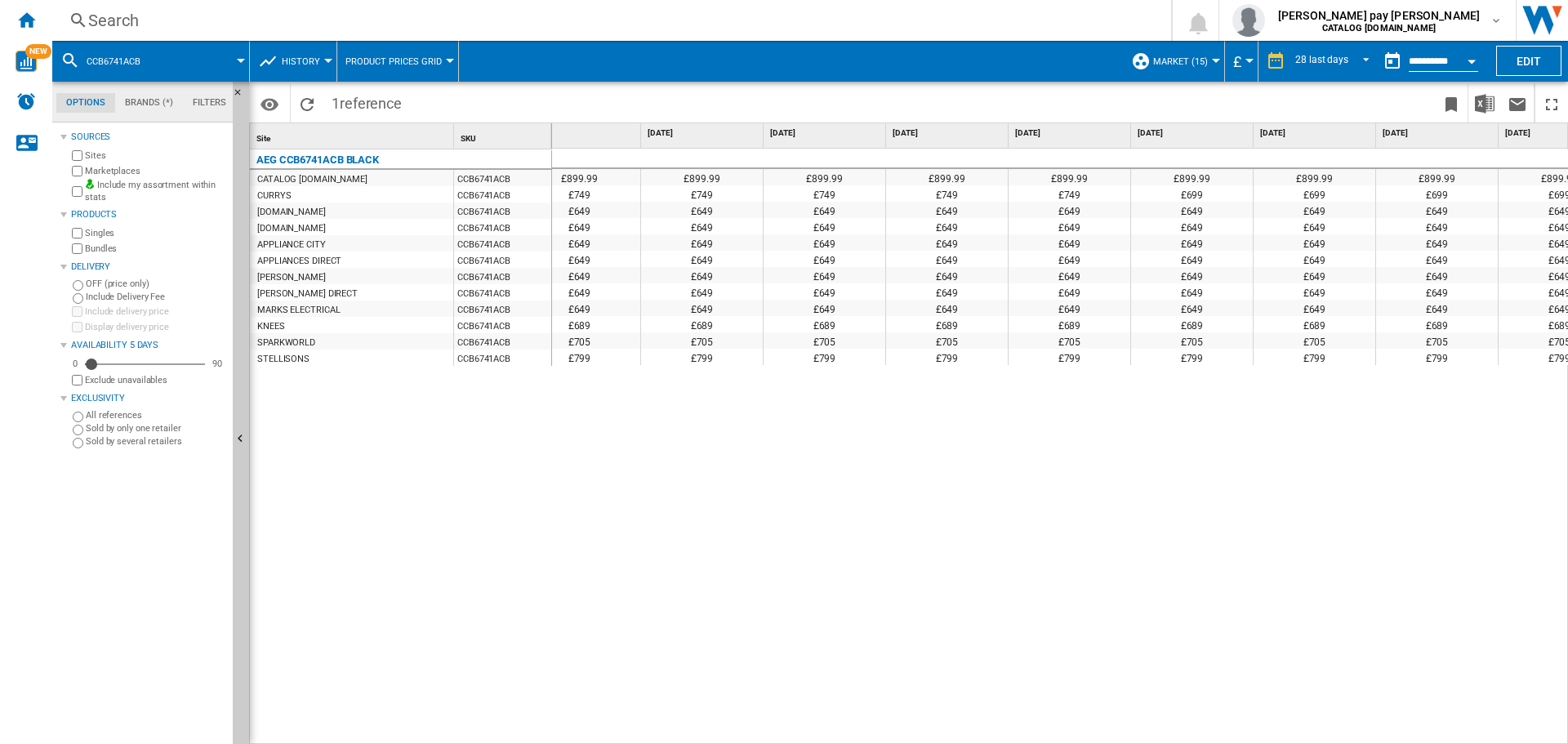
click at [979, 448] on div "£899.99 £899.99 £899.99 £899.99 £899.99 £899.99 £899.99 £899.99 £899.99 £899.99…" at bounding box center [1061, 447] width 1017 height 597
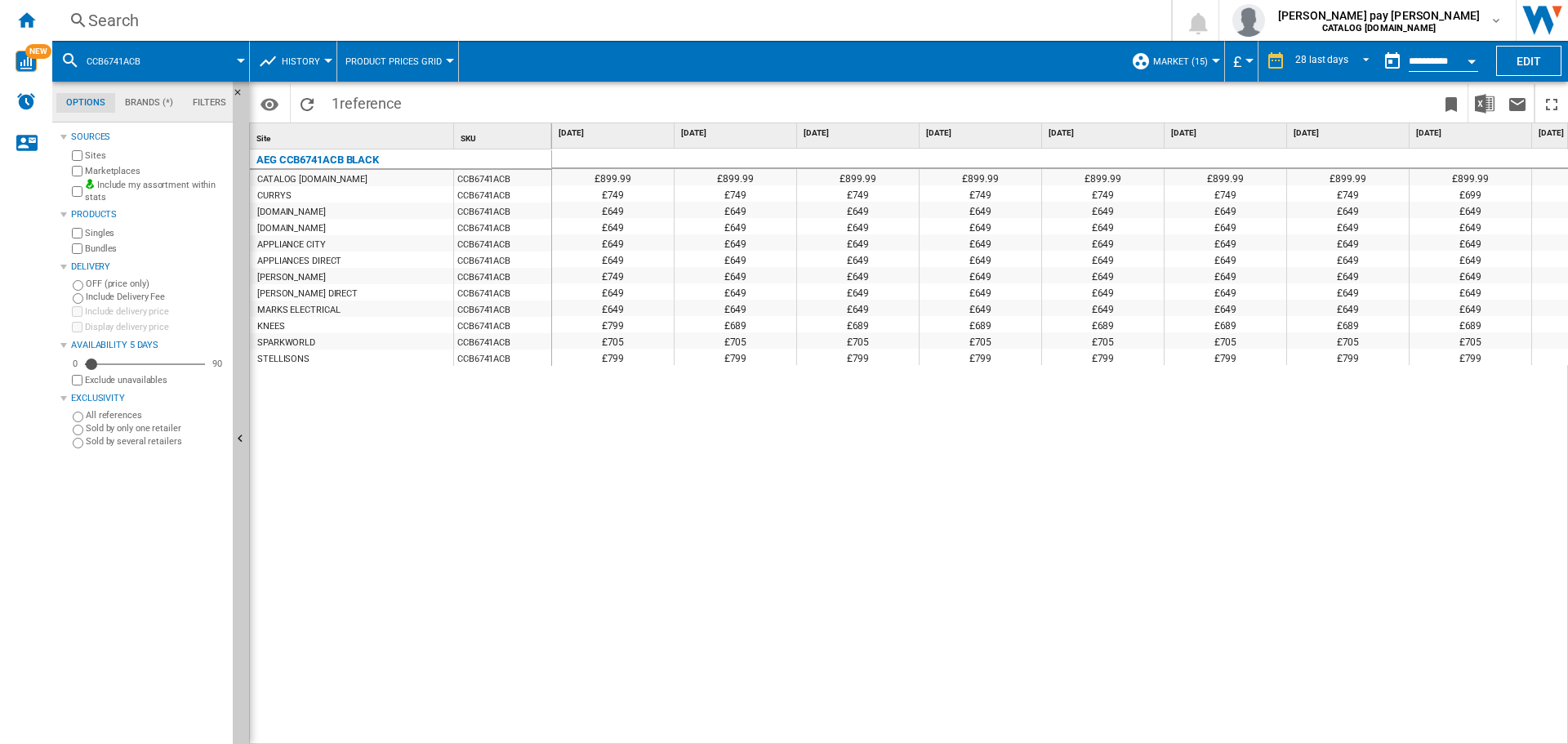
click at [315, 21] on div "Search" at bounding box center [609, 20] width 1040 height 23
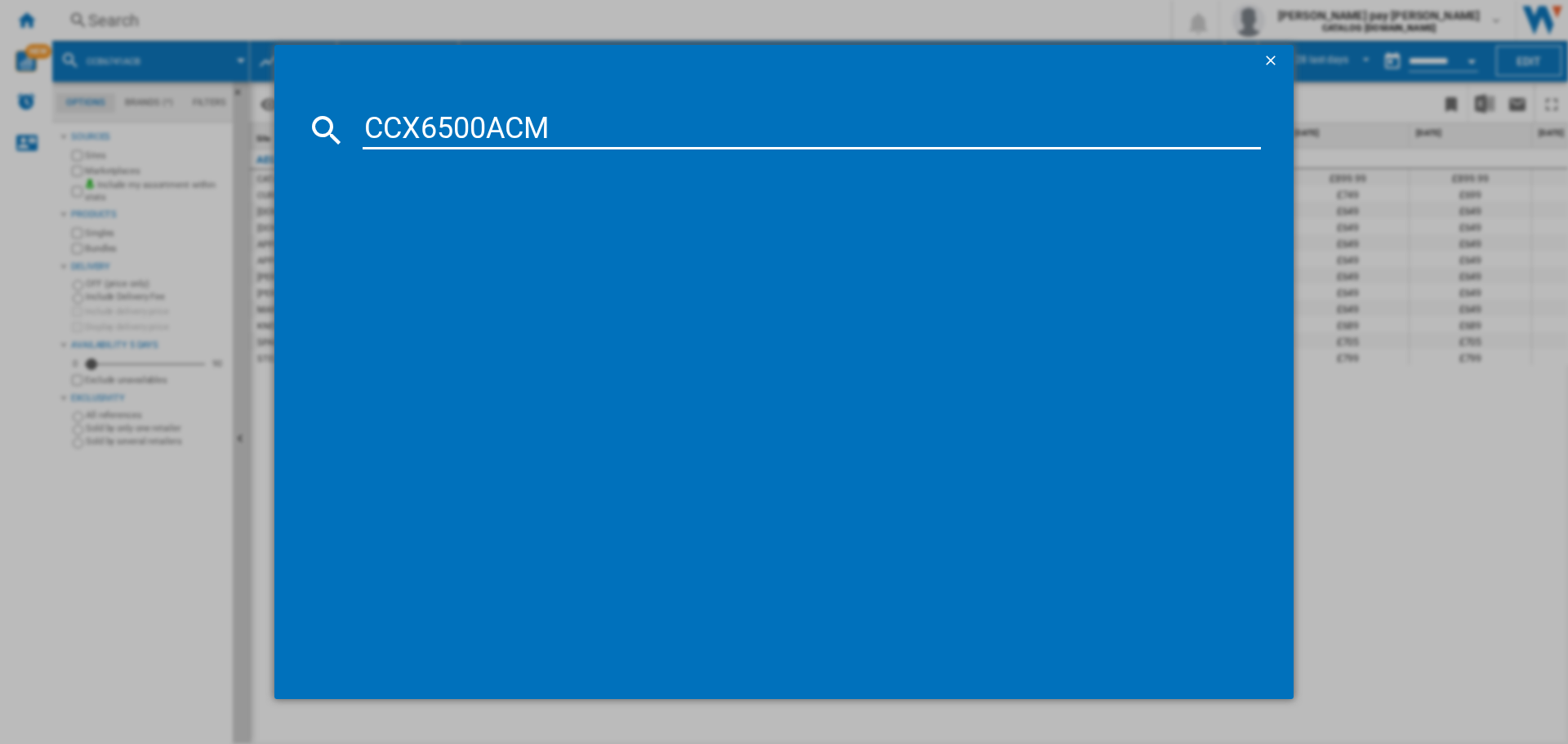
type input "CCX6500ACM"
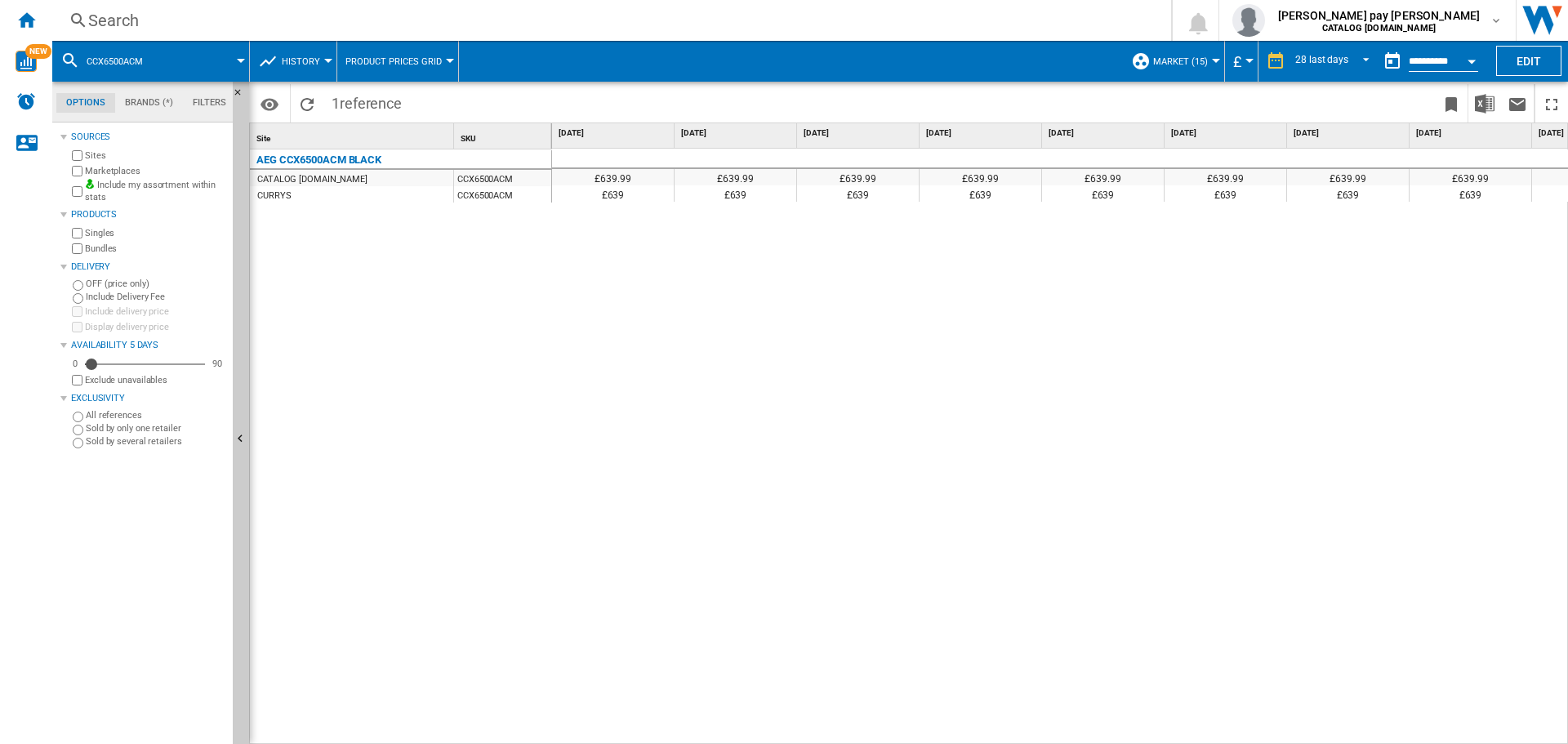
click at [907, 537] on div "£639.99 £639.99 £639.99 £639.99 £639.99 £639.99 £639.99 £639.99 £639.99 £639.99…" at bounding box center [1061, 447] width 1017 height 597
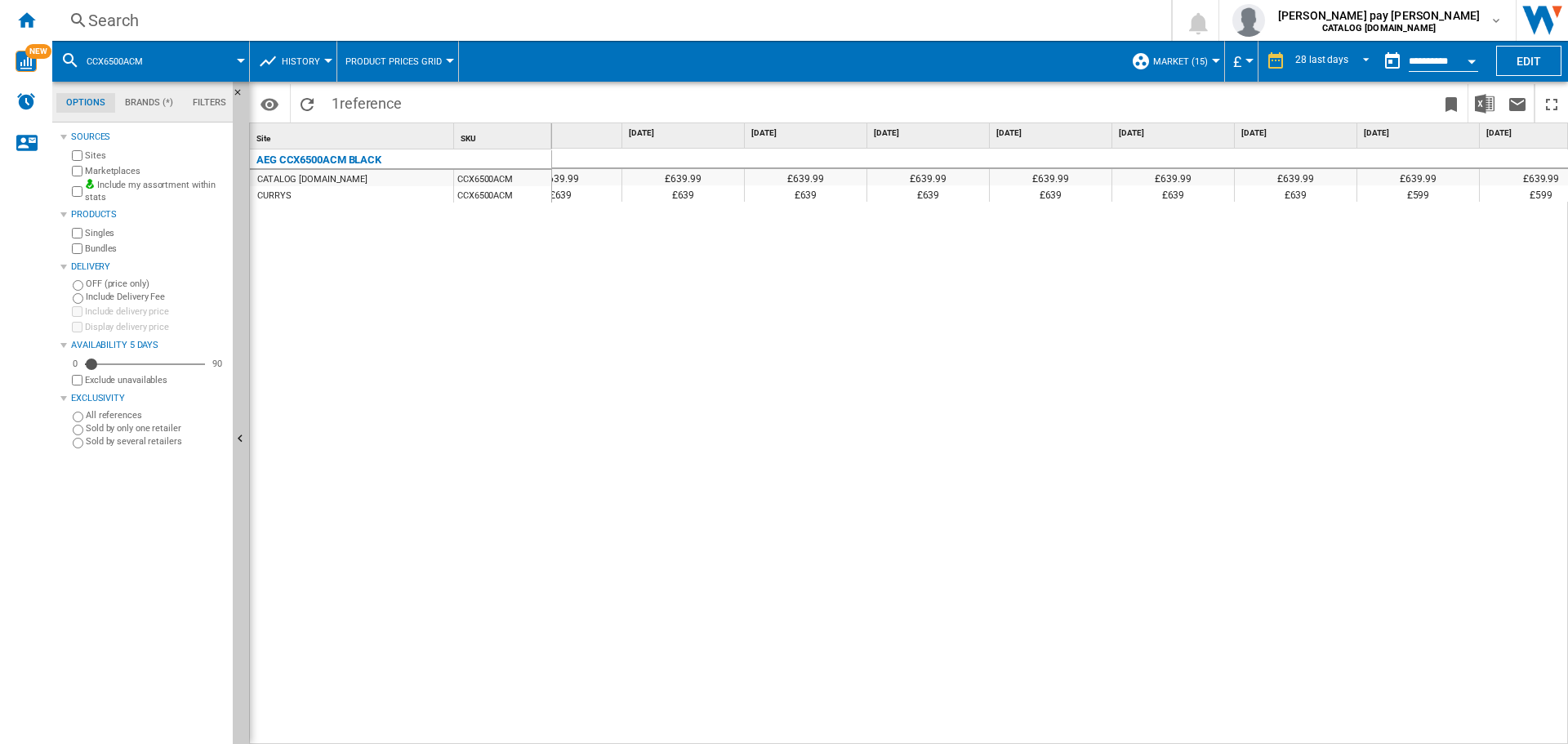
scroll to position [0, 2414]
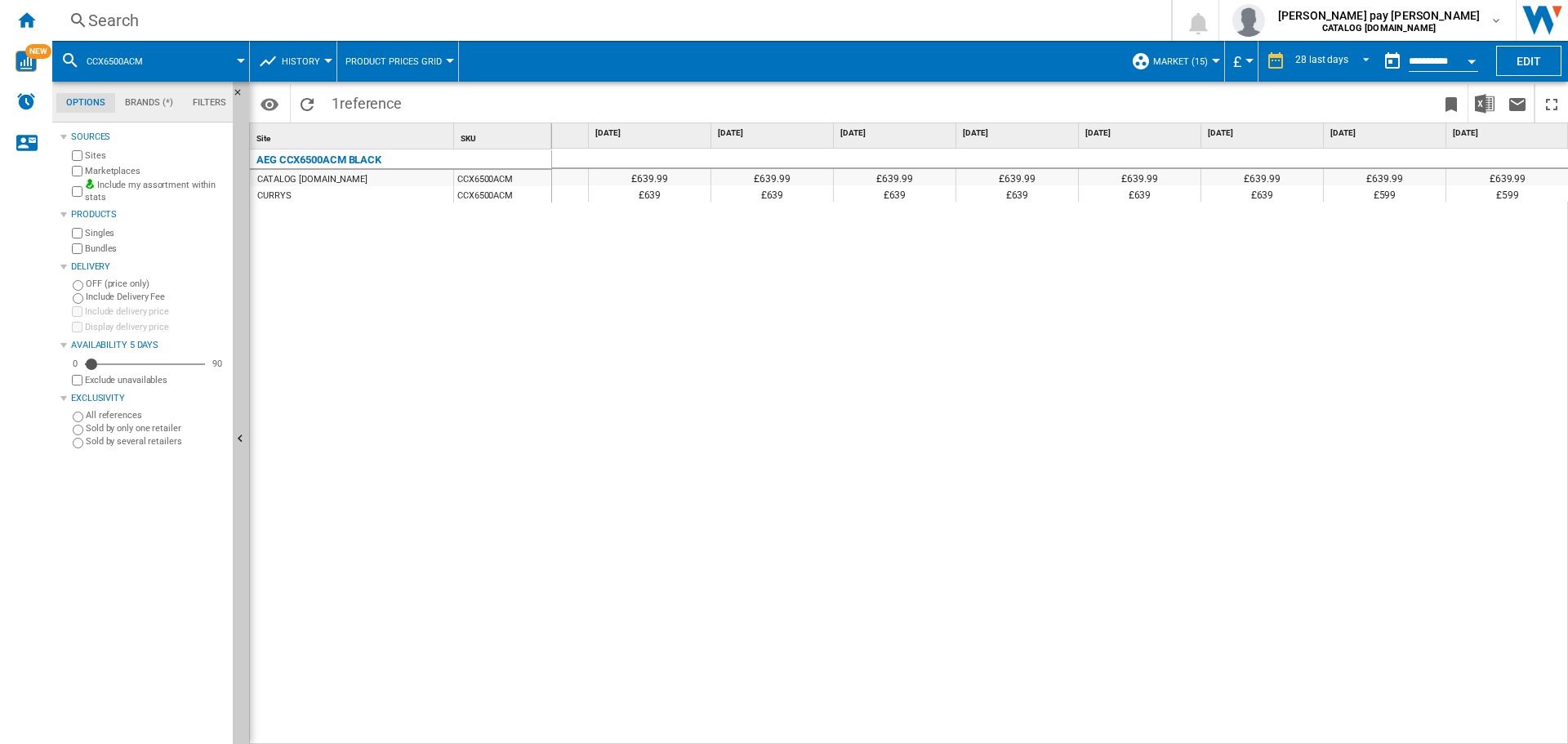
click at [1467, 62] on button "Open calendar" at bounding box center [1472, 59] width 29 height 29
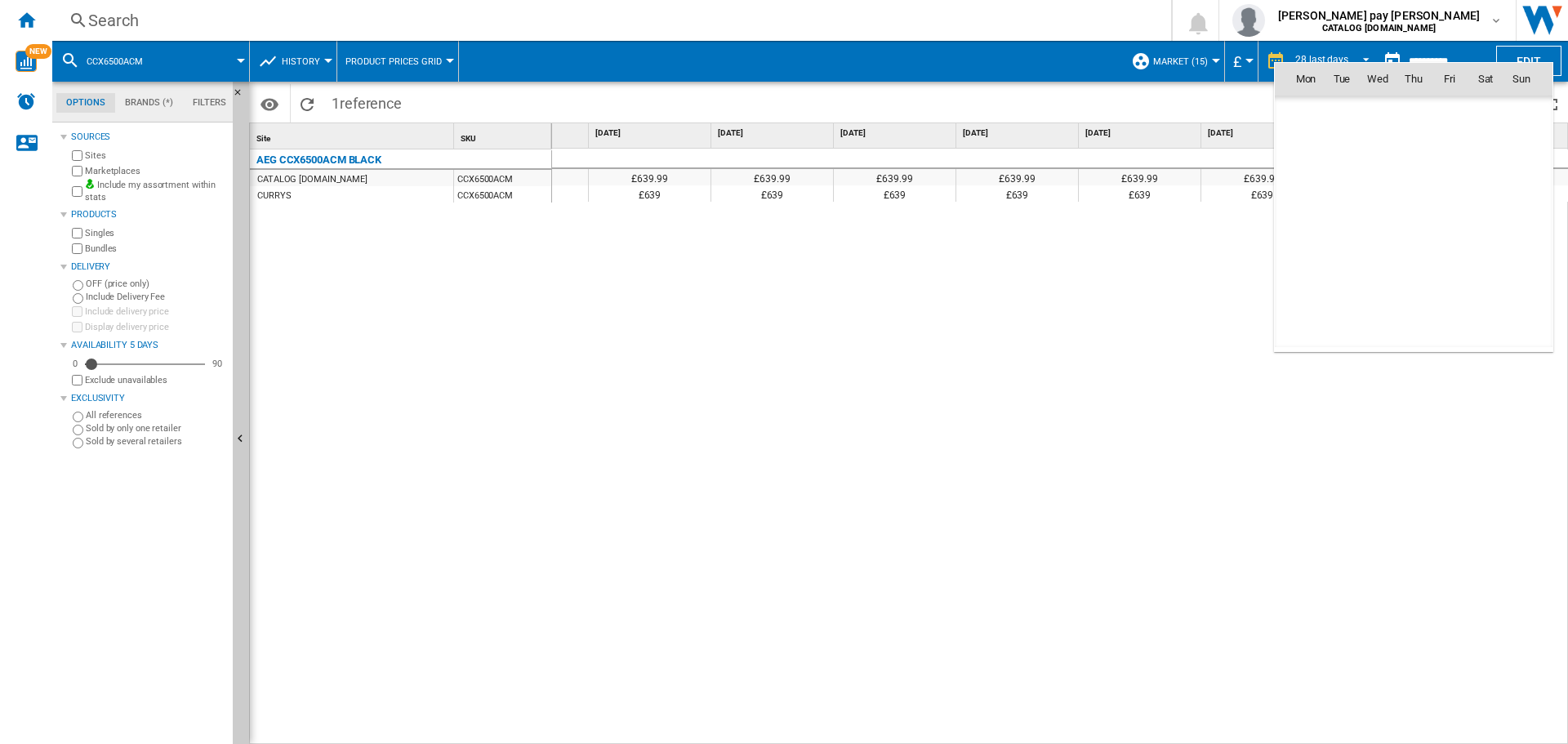
scroll to position [7794, 0]
click at [1331, 120] on md-icon "October 2025" at bounding box center [1338, 114] width 19 height 19
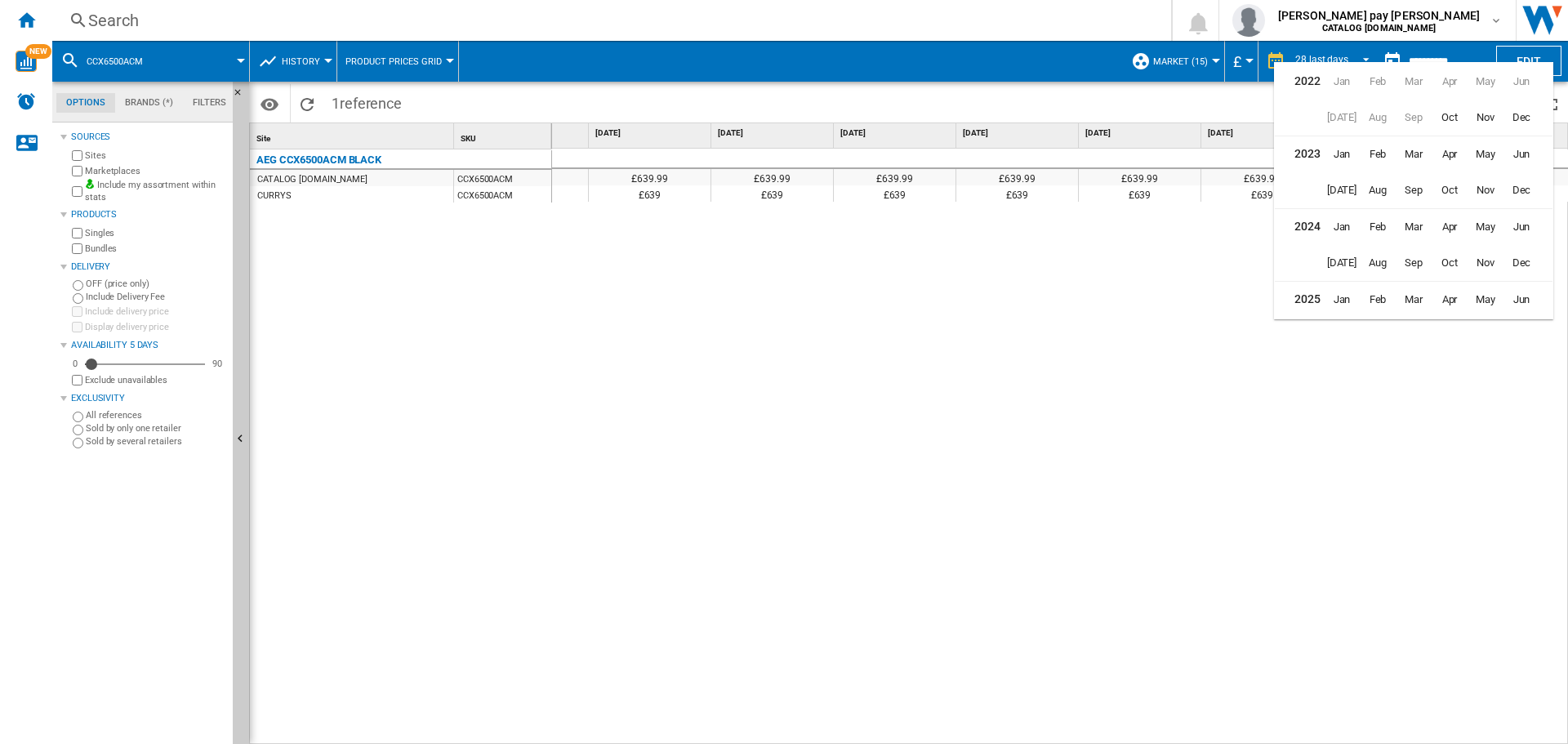
scroll to position [40, 0]
click at [1411, 295] on span "Sep" at bounding box center [1413, 295] width 32 height 32
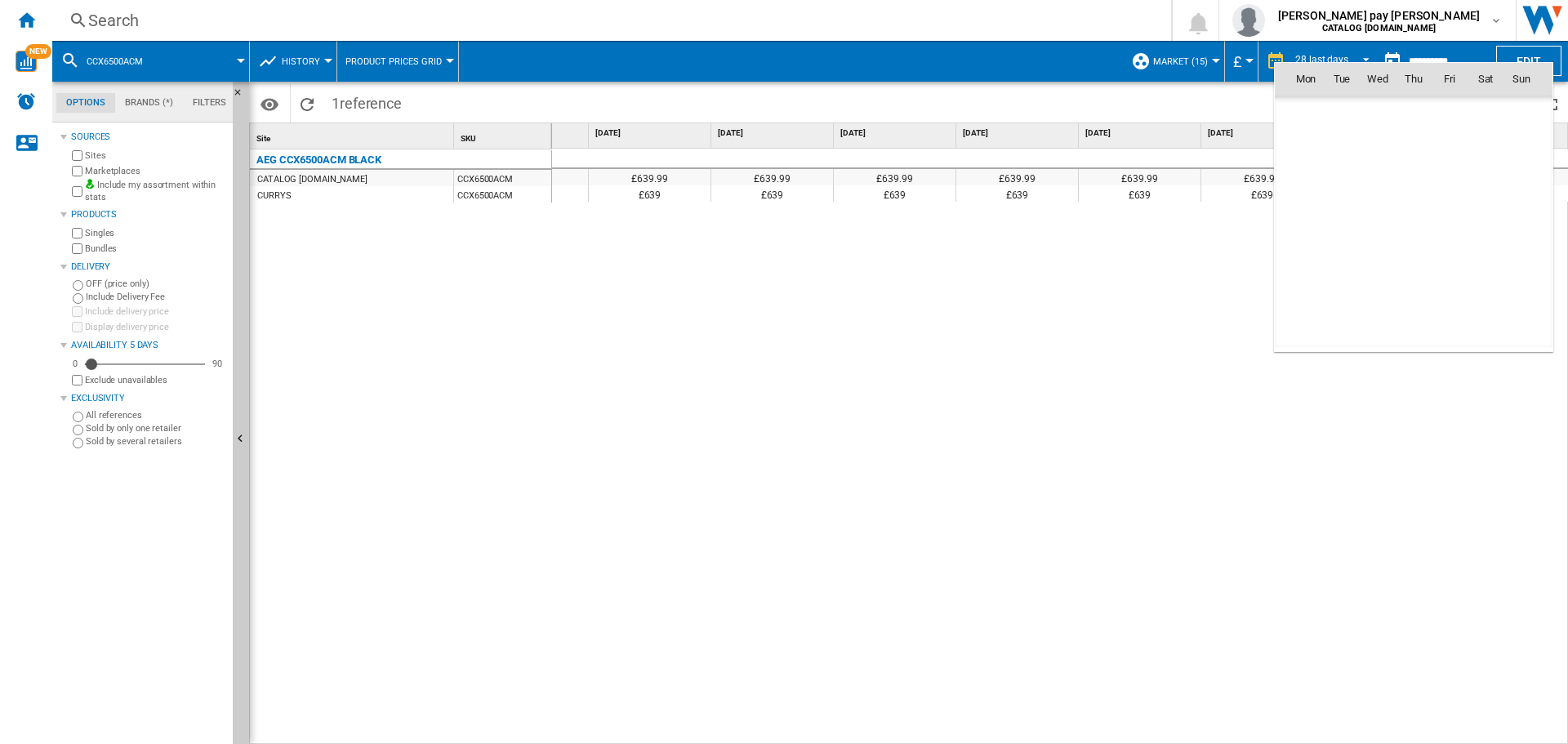
scroll to position [7577, 0]
click at [1308, 267] on span "22" at bounding box center [1306, 258] width 32 height 32
type input "**********"
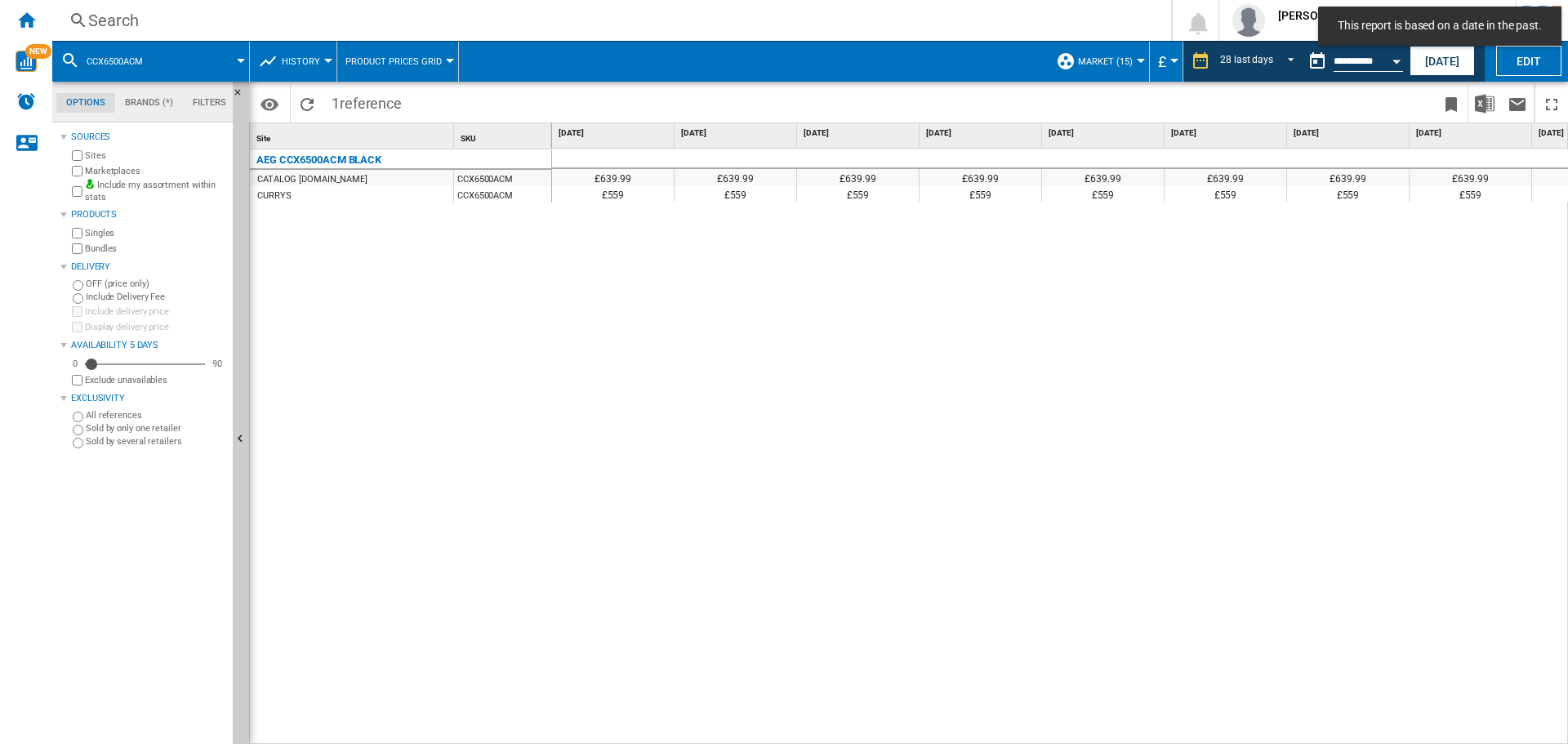
click at [1028, 387] on div "£639.99 £639.99 £639.99 £639.99 £639.99 £639.99 £639.99 £639.99 £639.99 £639.99…" at bounding box center [1061, 447] width 1017 height 597
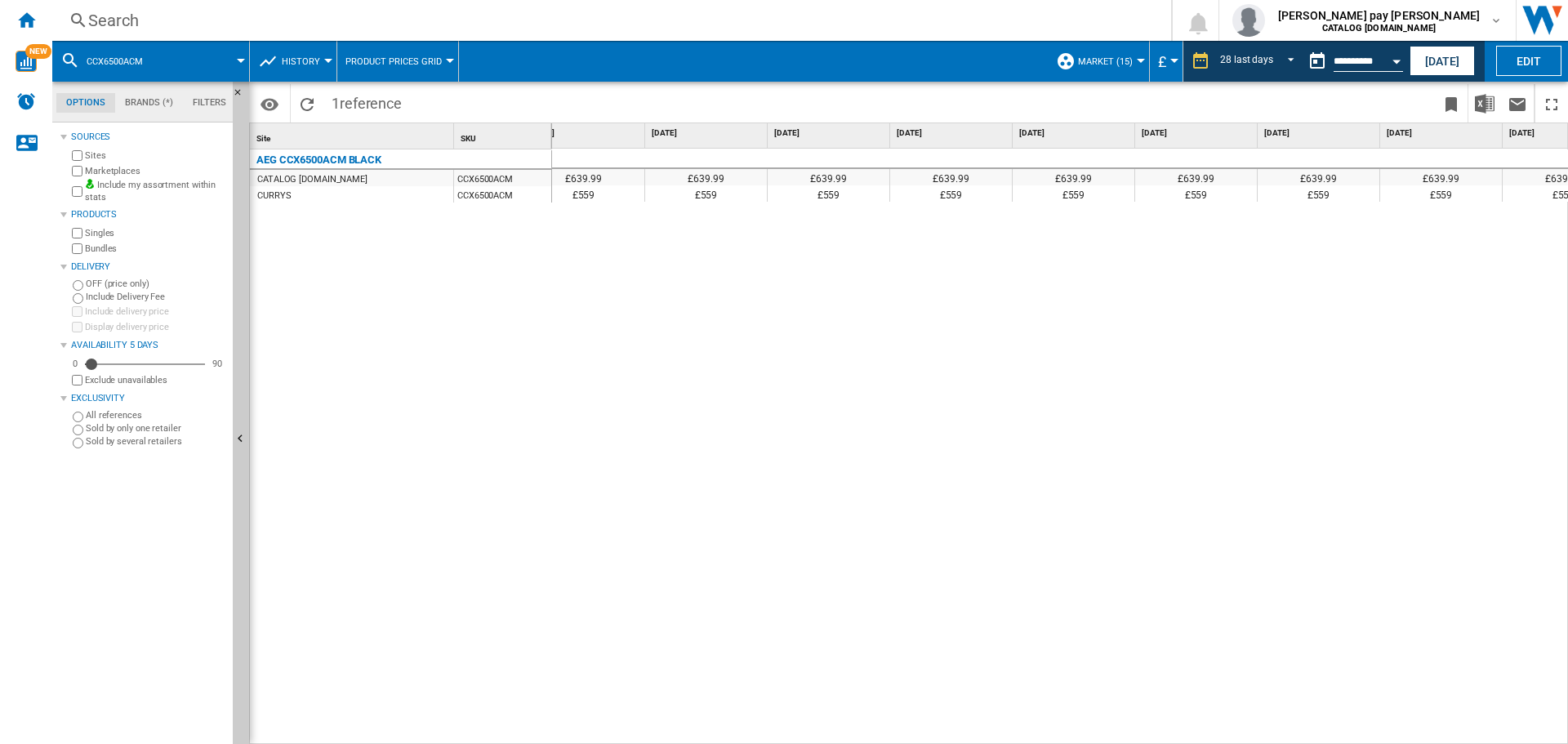
scroll to position [0, 402]
drag, startPoint x: 911, startPoint y: 735, endPoint x: 738, endPoint y: 732, distance: 173.0
click at [738, 733] on div "£639.99 £639.99 £639.99 £639.99 £639.99 £639.99 £639.99 £639.99 £639.99 £639.99…" at bounding box center [1061, 447] width 1017 height 597
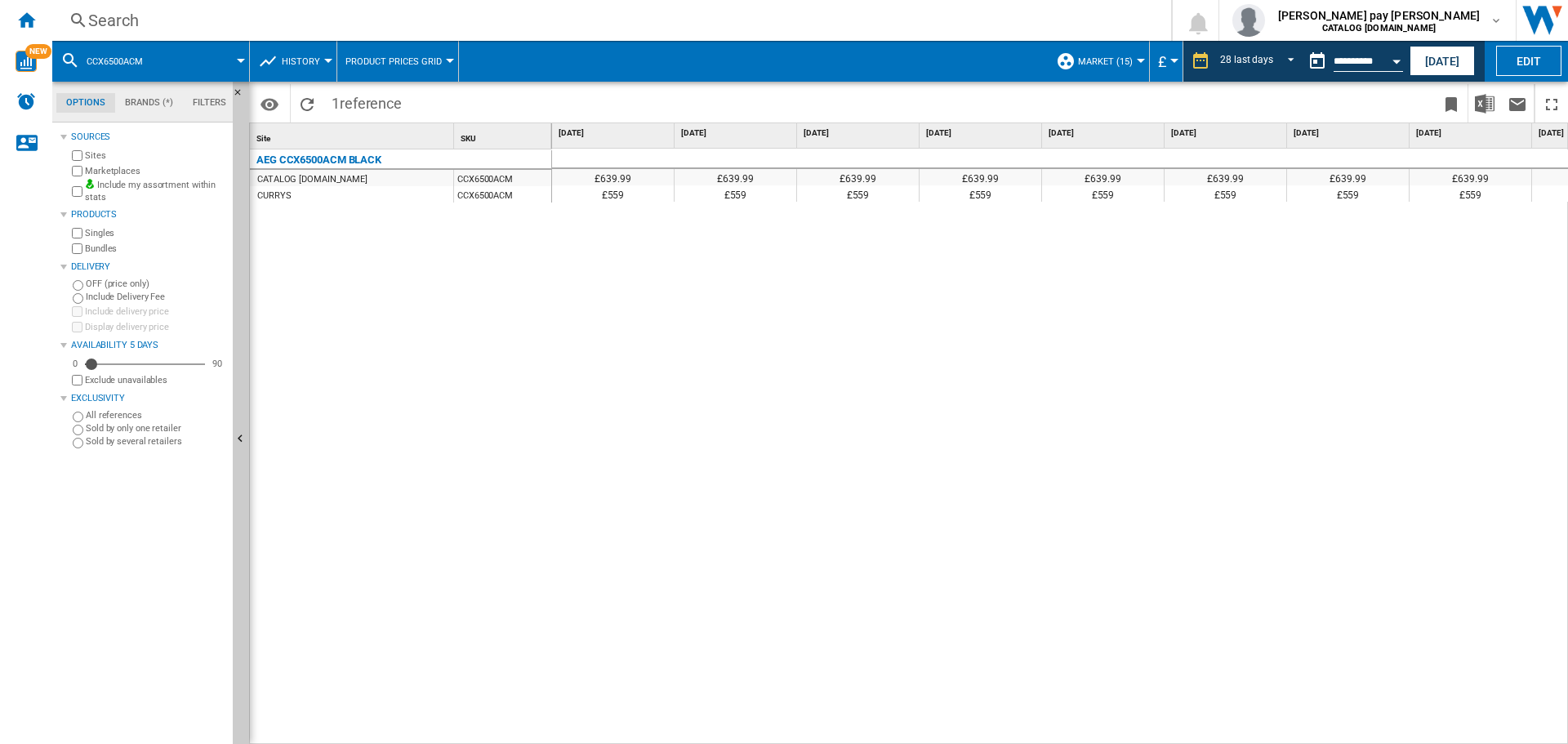
click at [283, 31] on div "Search" at bounding box center [609, 20] width 1040 height 23
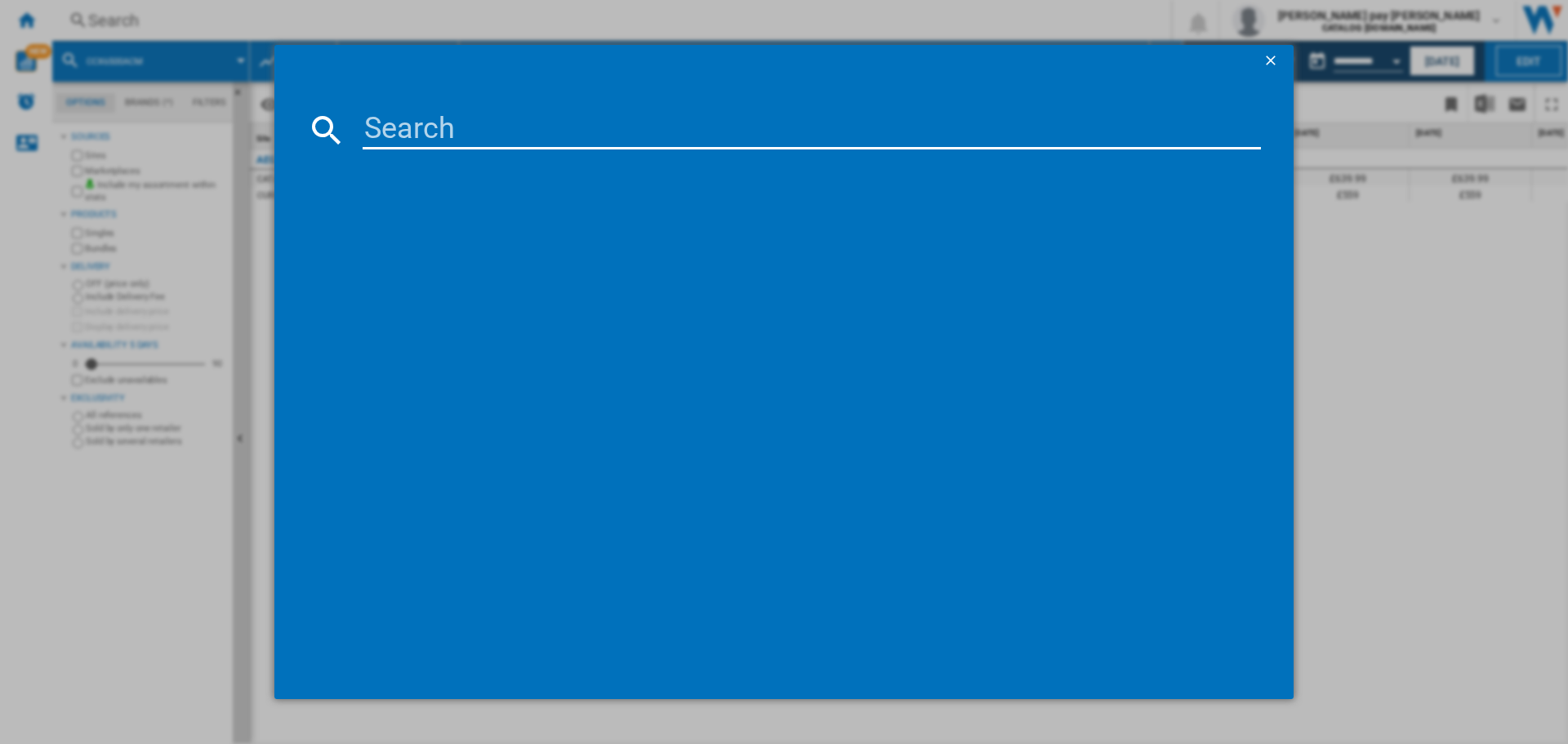
click at [396, 116] on input at bounding box center [812, 130] width 899 height 40
type input "CGX6130ACM"
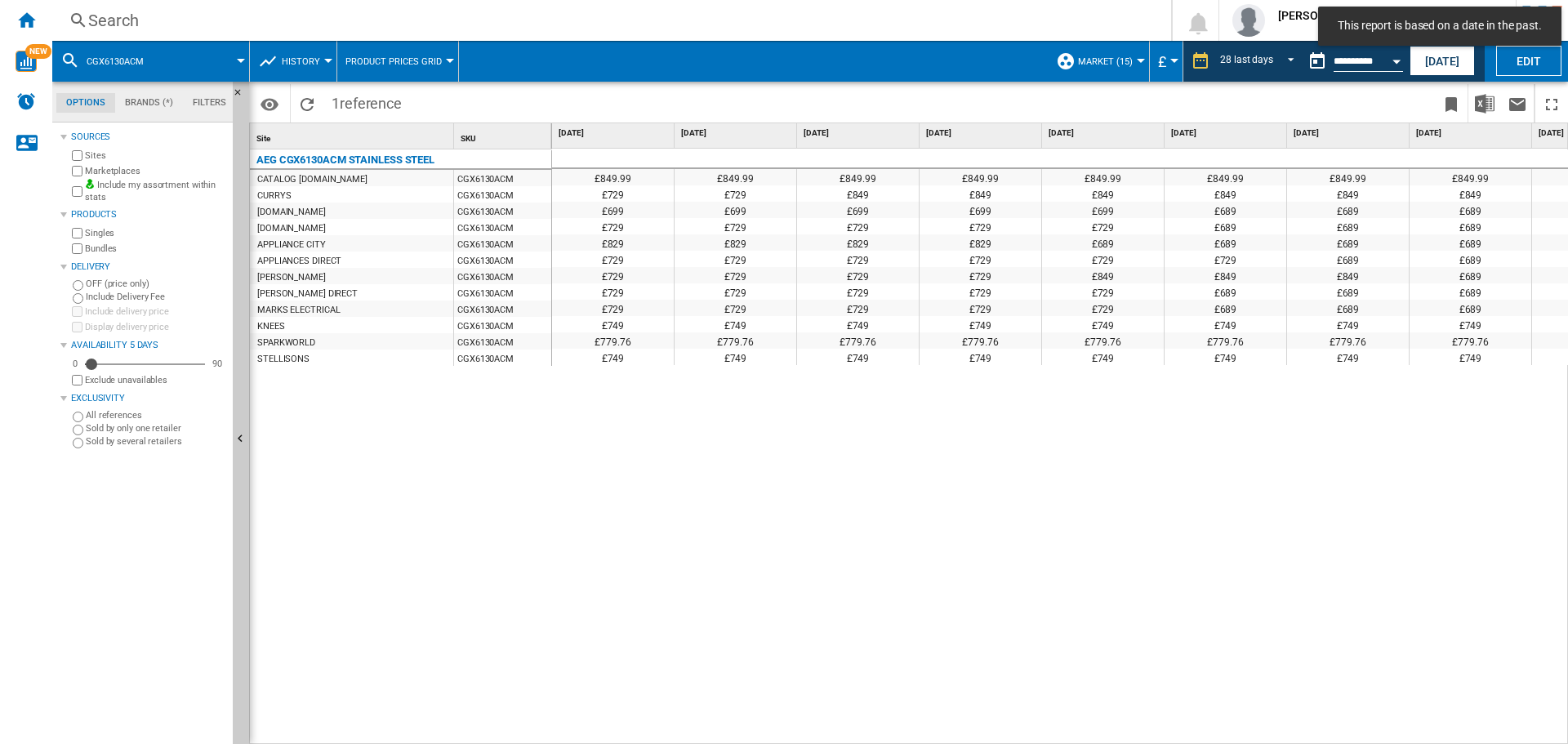
click at [733, 525] on div "£849.99 £849.99 £849.99 £849.99 £849.99 £849.99 £849.99 £849.99 £849.99 £849.99…" at bounding box center [1061, 447] width 1017 height 597
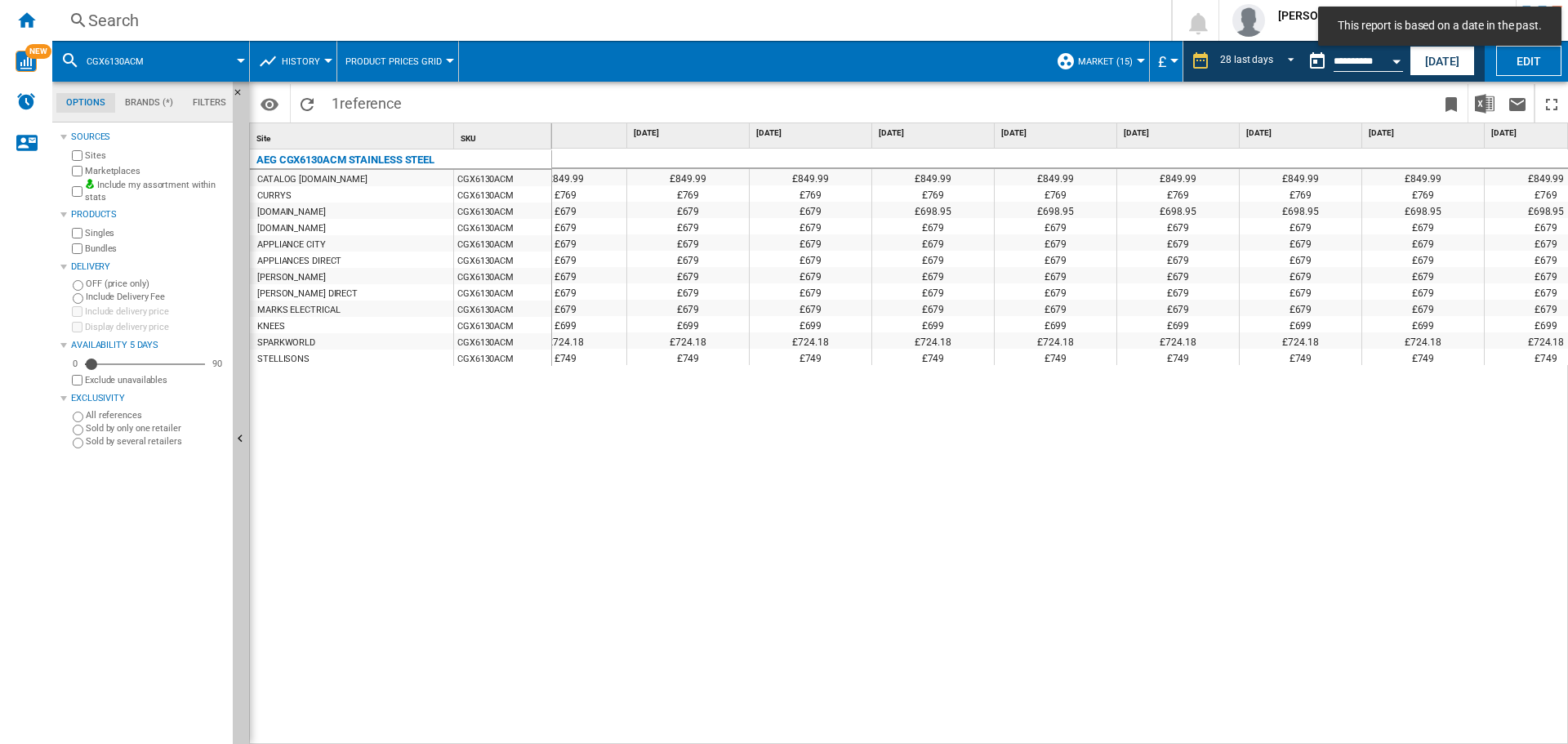
scroll to position [0, 2414]
